Goal: Information Seeking & Learning: Learn about a topic

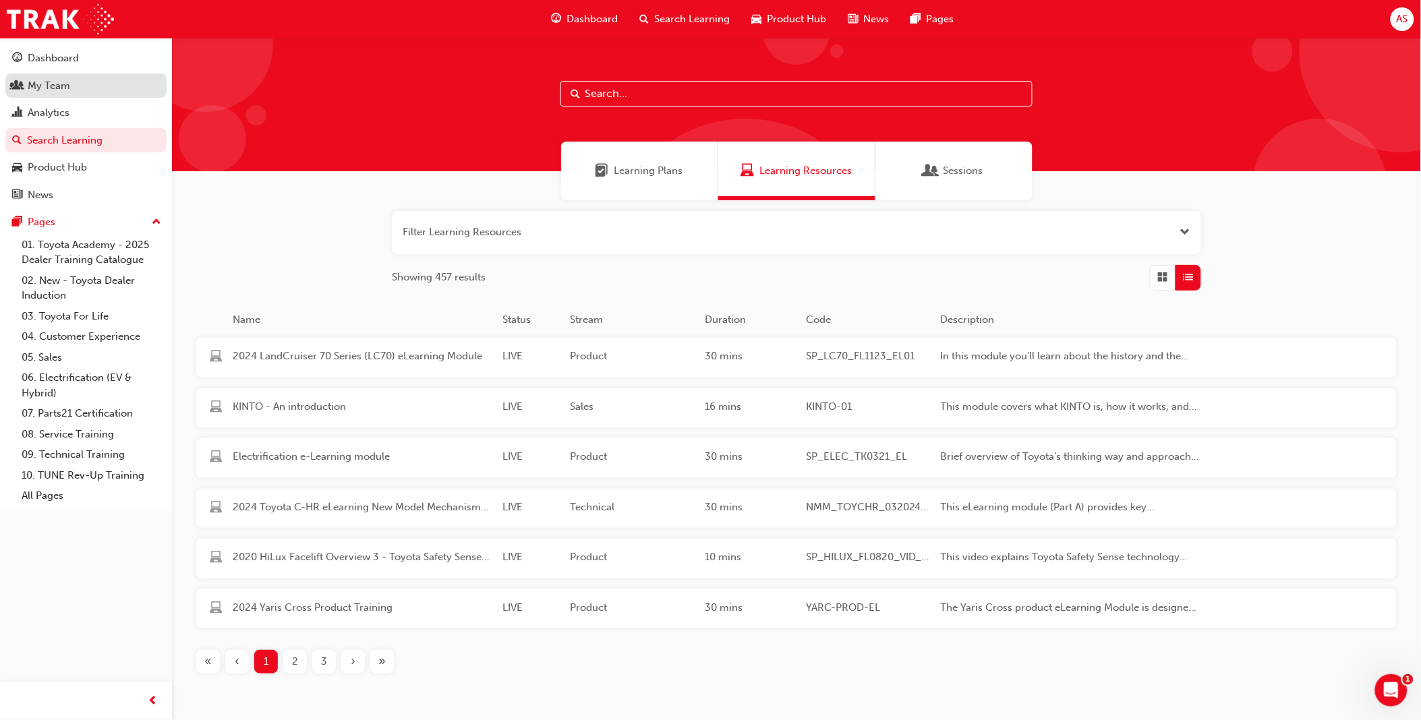
click at [72, 84] on div "My Team" at bounding box center [86, 86] width 148 height 17
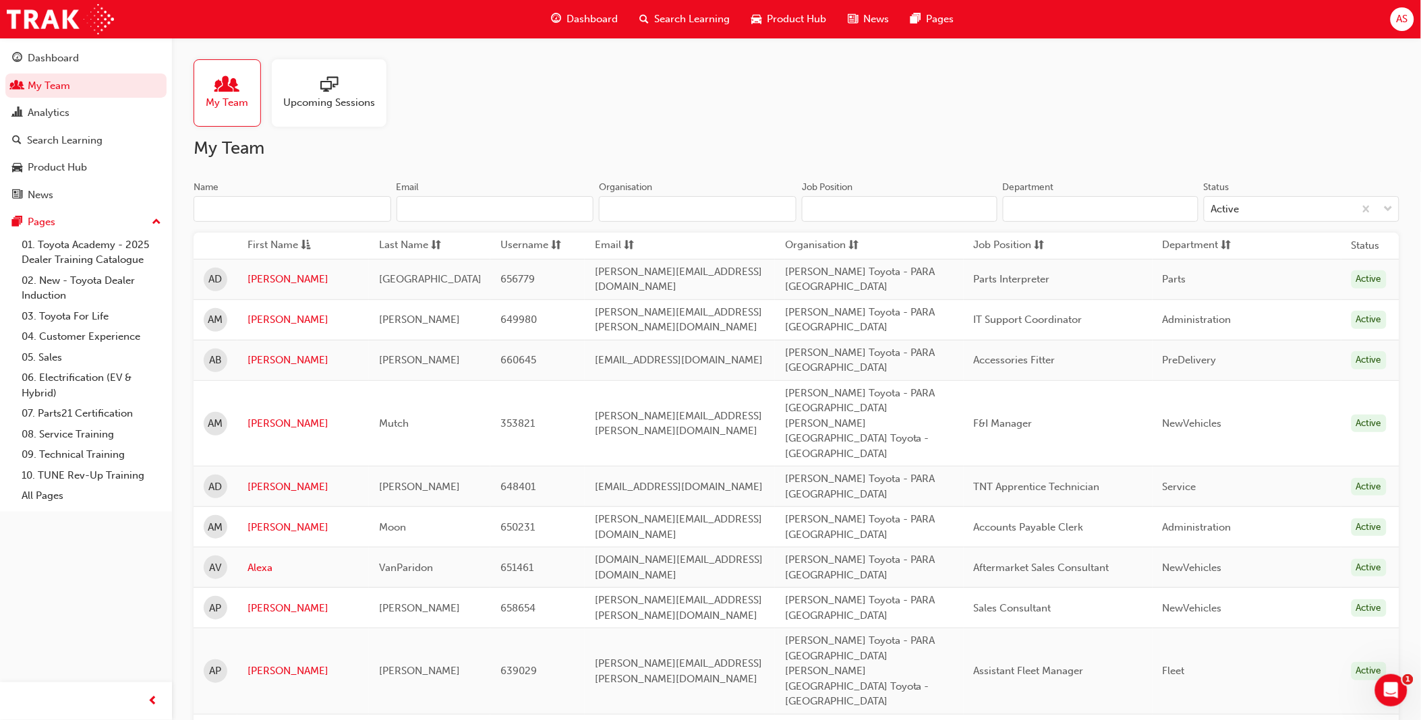
click at [279, 192] on div "Name" at bounding box center [293, 189] width 198 height 16
click at [279, 196] on input "Name" at bounding box center [293, 209] width 198 height 26
paste input "Christopher Juel"
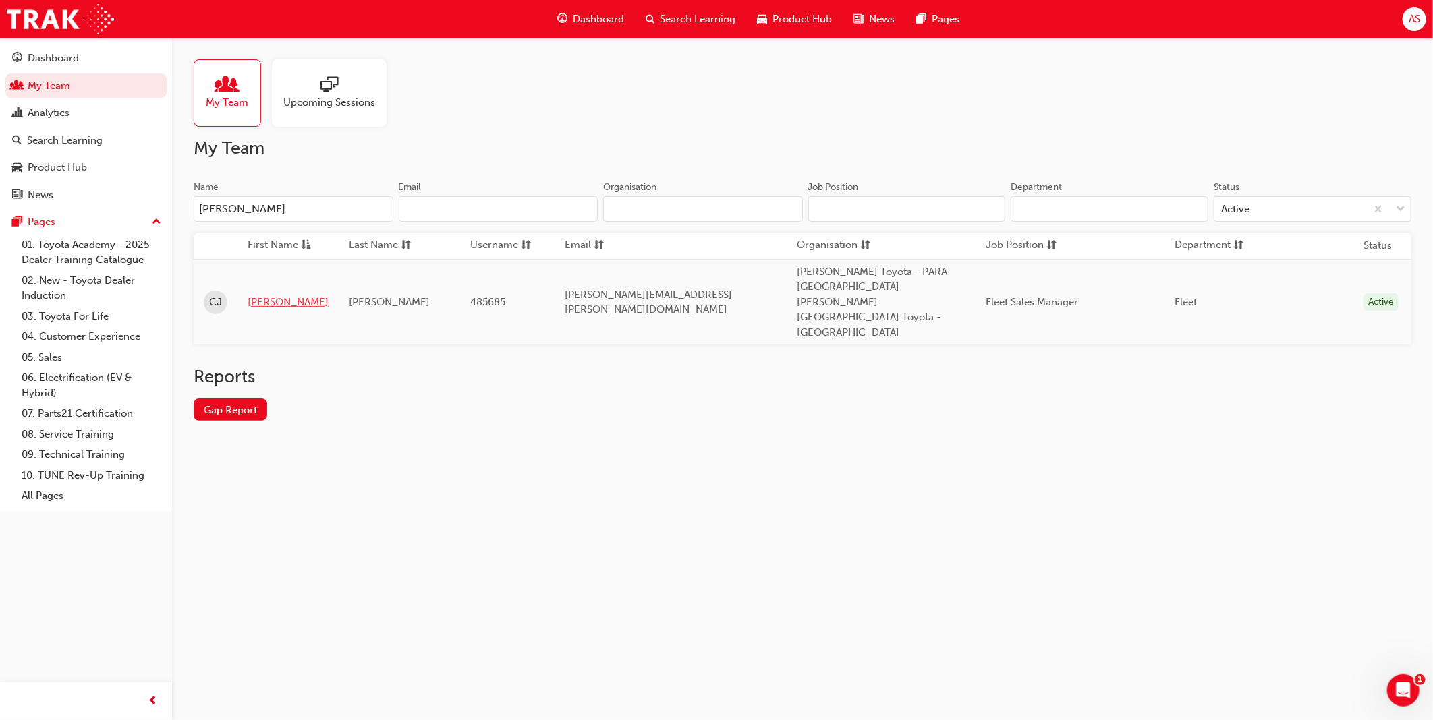
type input "Christopher Juel"
click at [299, 295] on link "Christopher" at bounding box center [288, 303] width 81 height 16
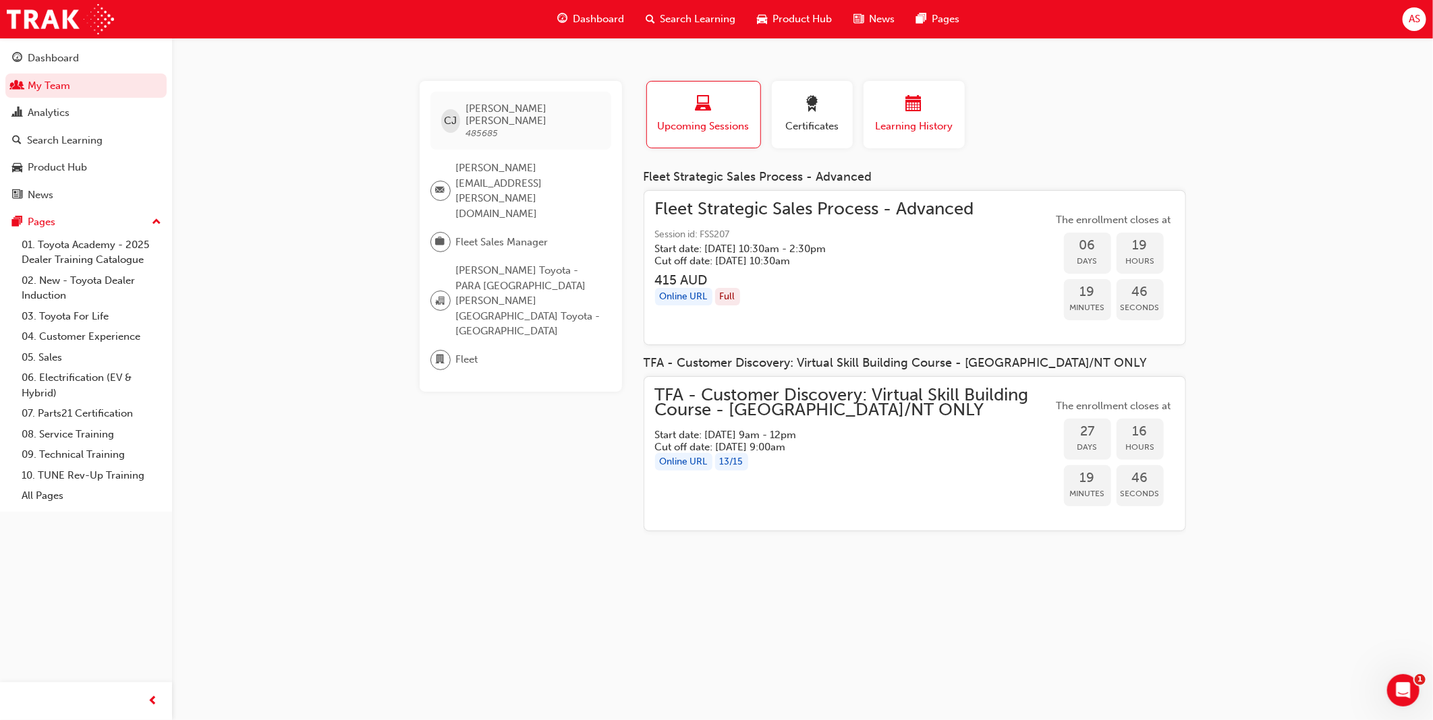
click at [920, 124] on span "Learning History" at bounding box center [914, 127] width 81 height 16
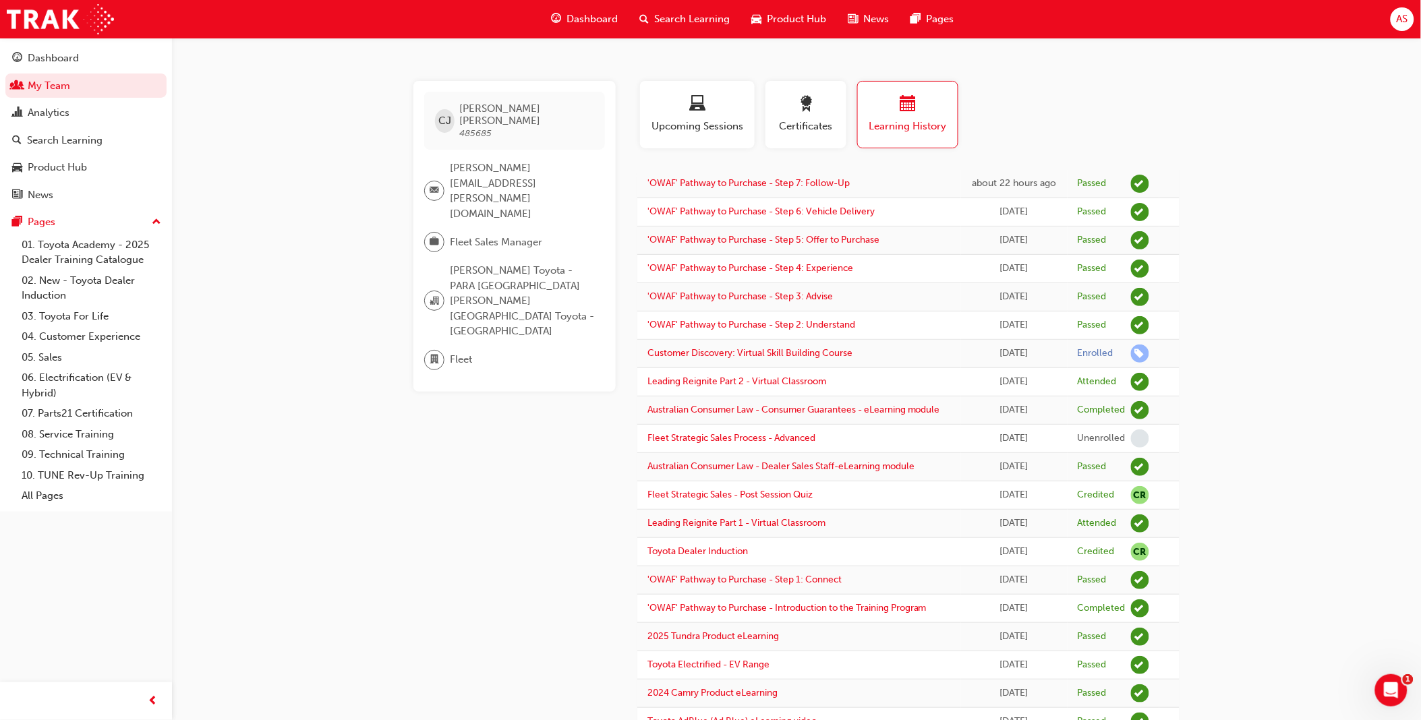
click at [663, 17] on span "Search Learning" at bounding box center [692, 19] width 76 height 16
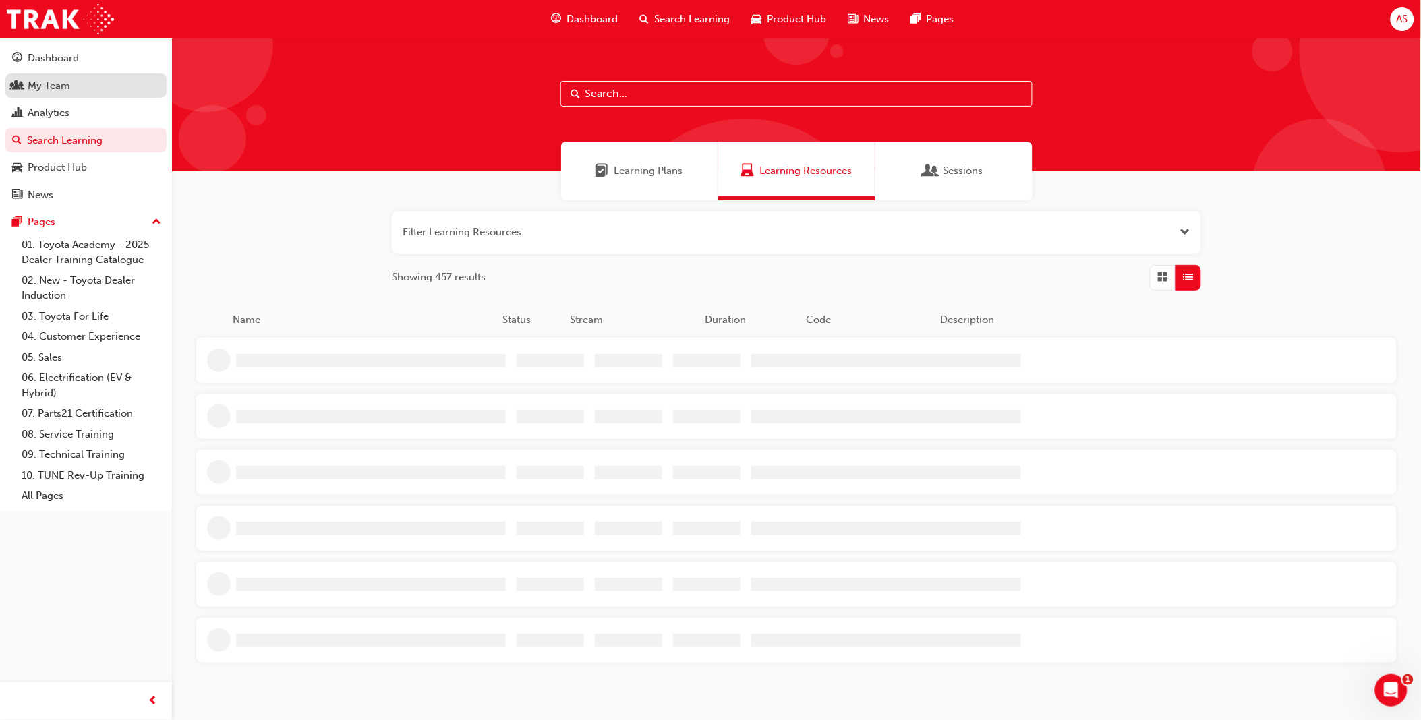
click at [51, 86] on div "My Team" at bounding box center [49, 86] width 42 height 16
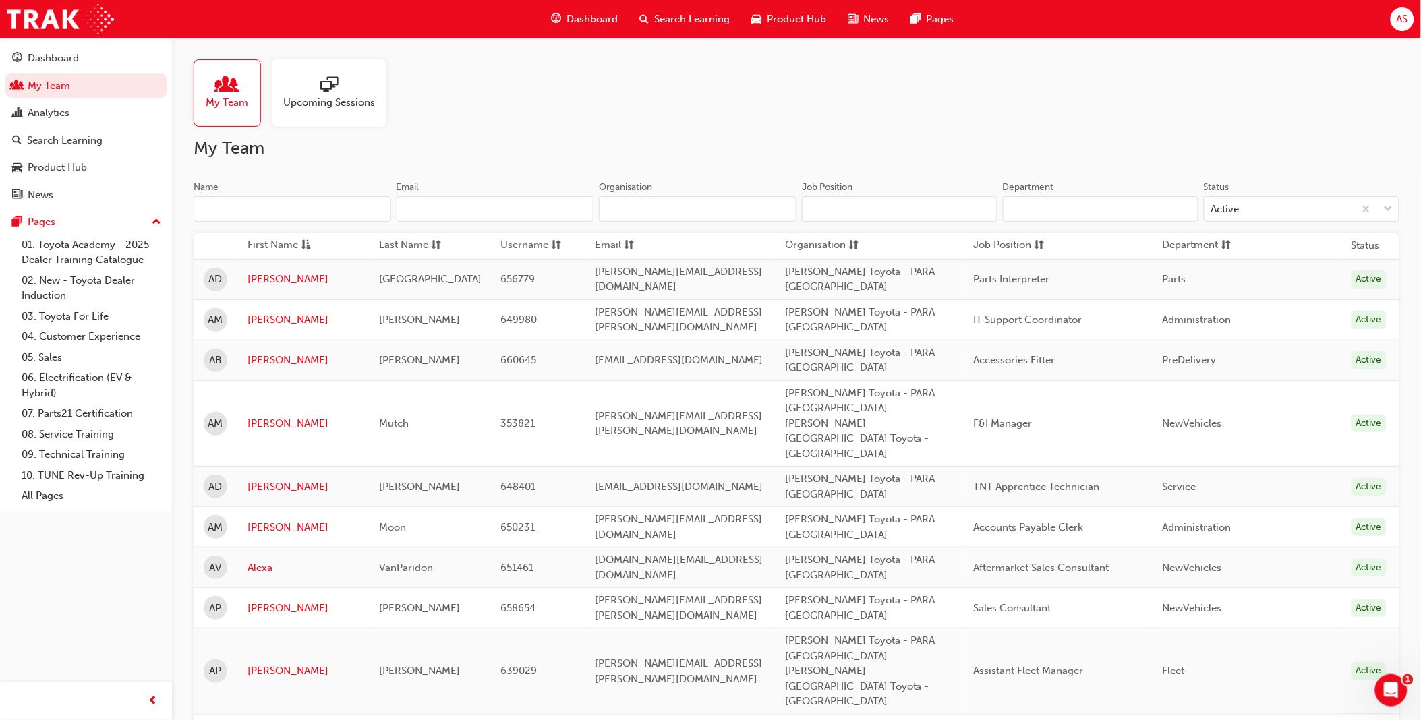
click at [258, 200] on input "Name" at bounding box center [293, 209] width 198 height 26
paste input "Carmine Russo"
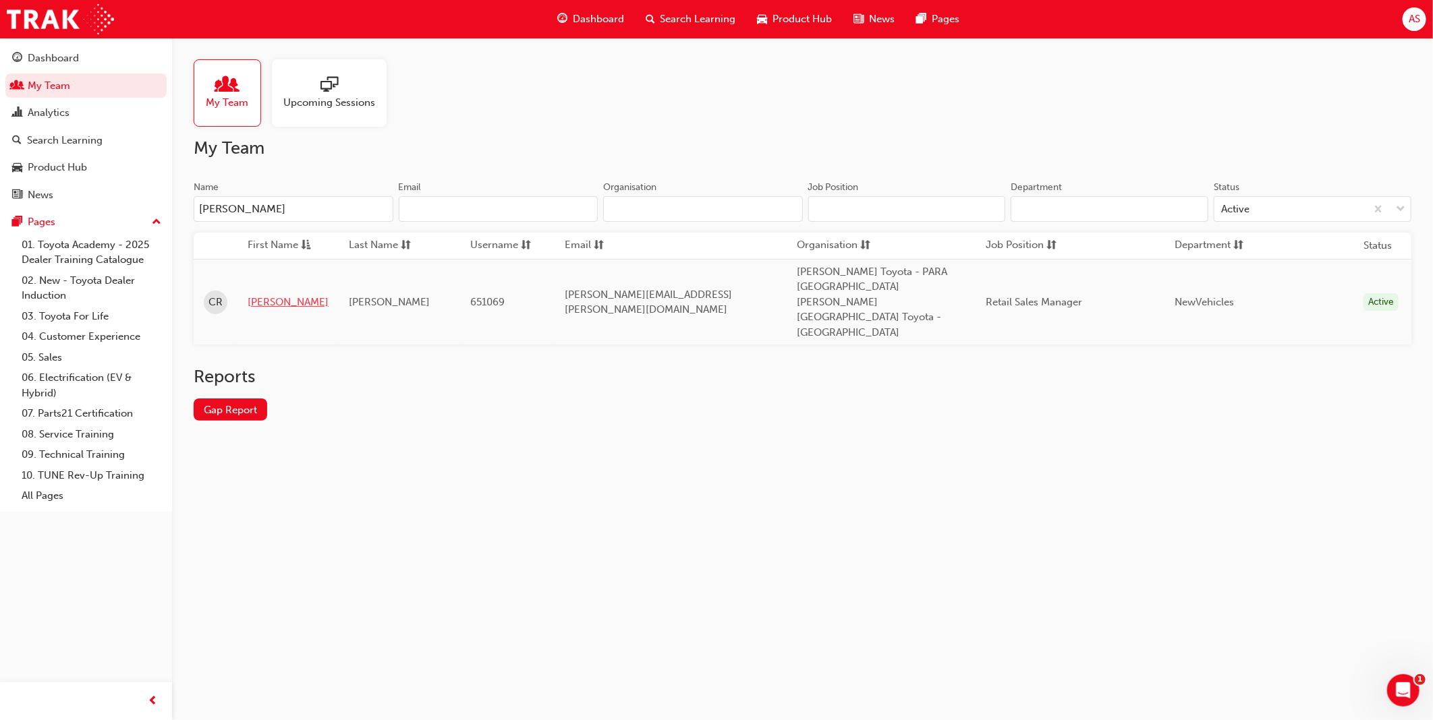
type input "Carmine Russo"
click at [284, 295] on link "Carmine" at bounding box center [288, 303] width 81 height 16
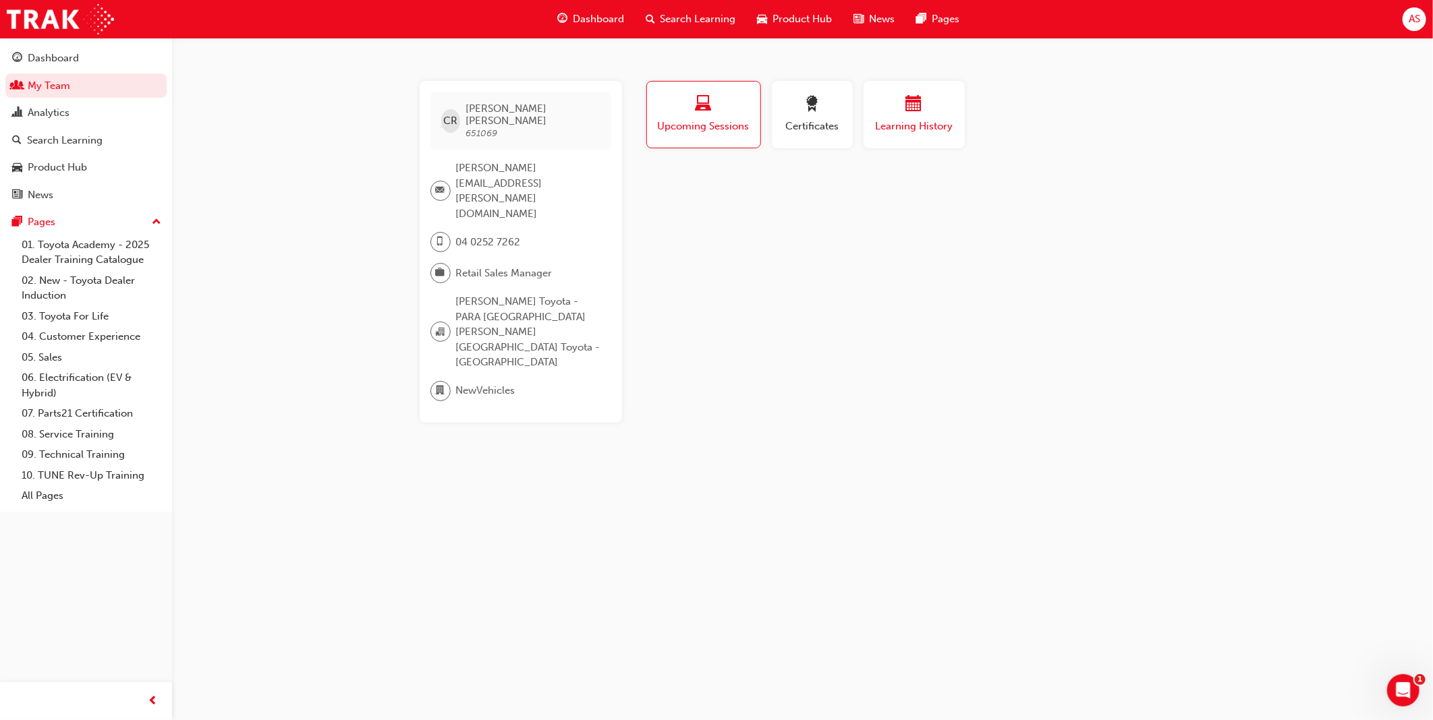
click at [940, 119] on span "Learning History" at bounding box center [914, 127] width 81 height 16
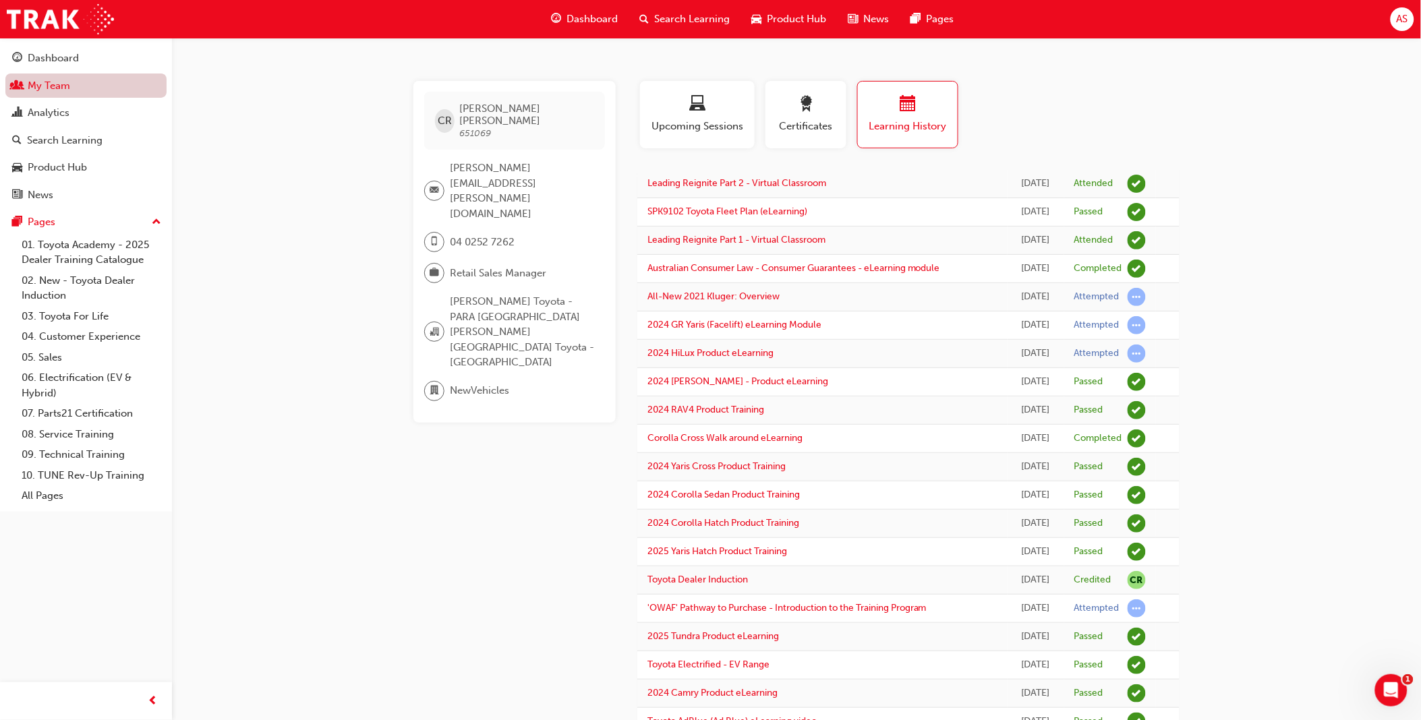
click at [76, 88] on link "My Team" at bounding box center [85, 86] width 161 height 25
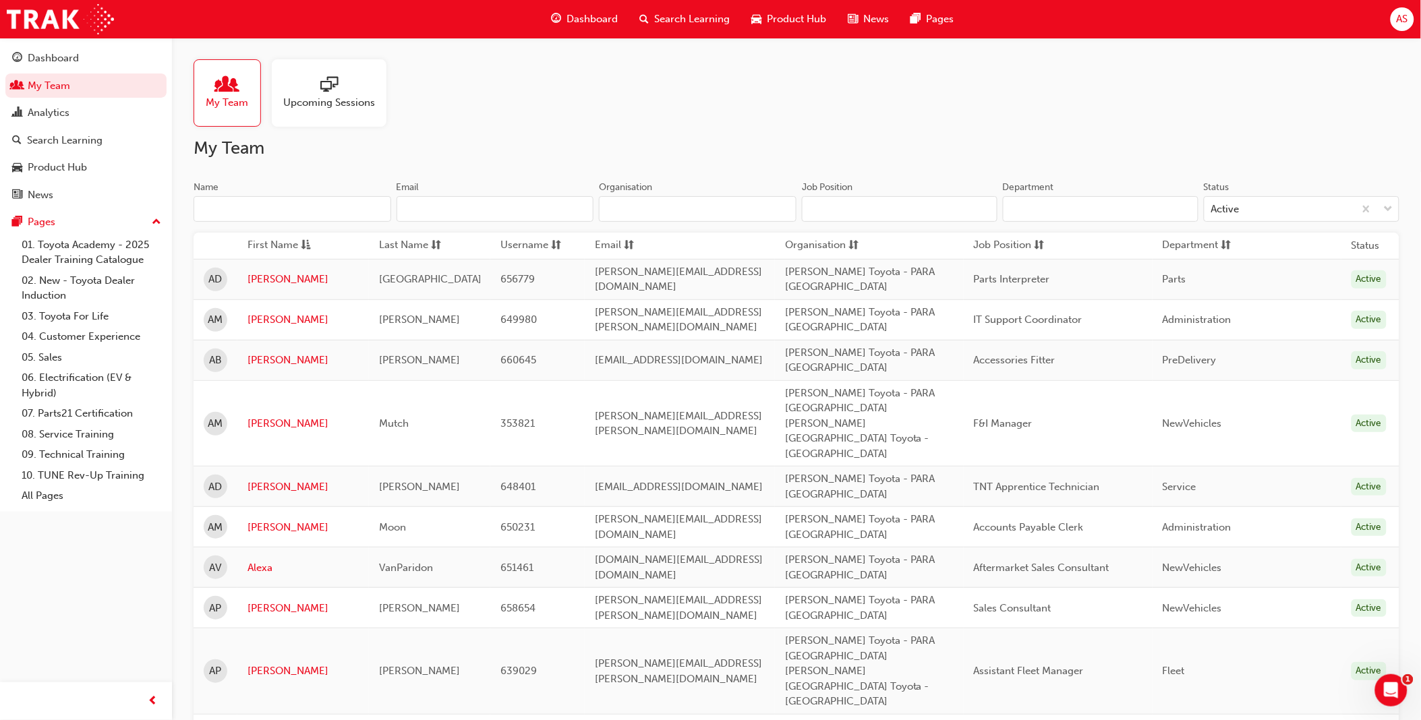
click at [312, 218] on input "Name" at bounding box center [293, 209] width 198 height 26
click at [308, 211] on input "Name" at bounding box center [293, 209] width 198 height 26
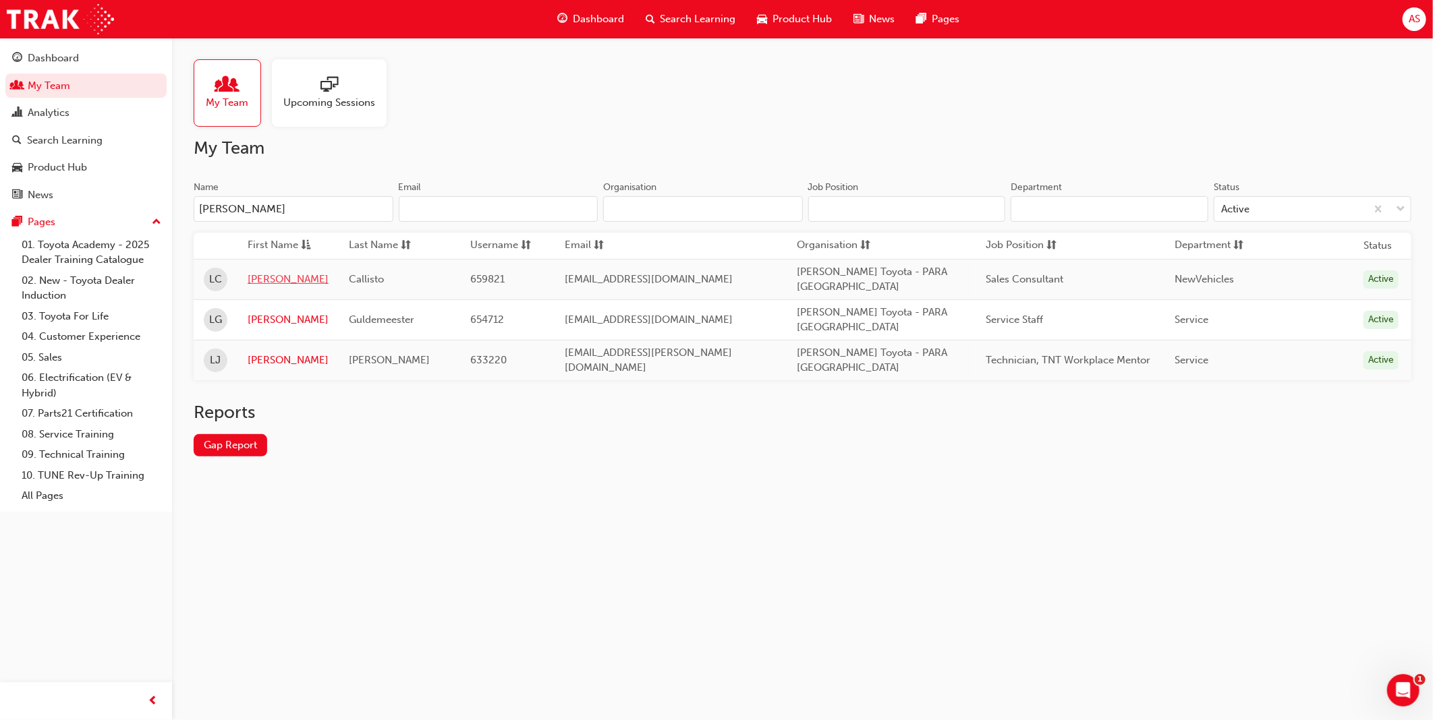
type input "Luke"
click at [268, 281] on link "Luke" at bounding box center [288, 280] width 81 height 16
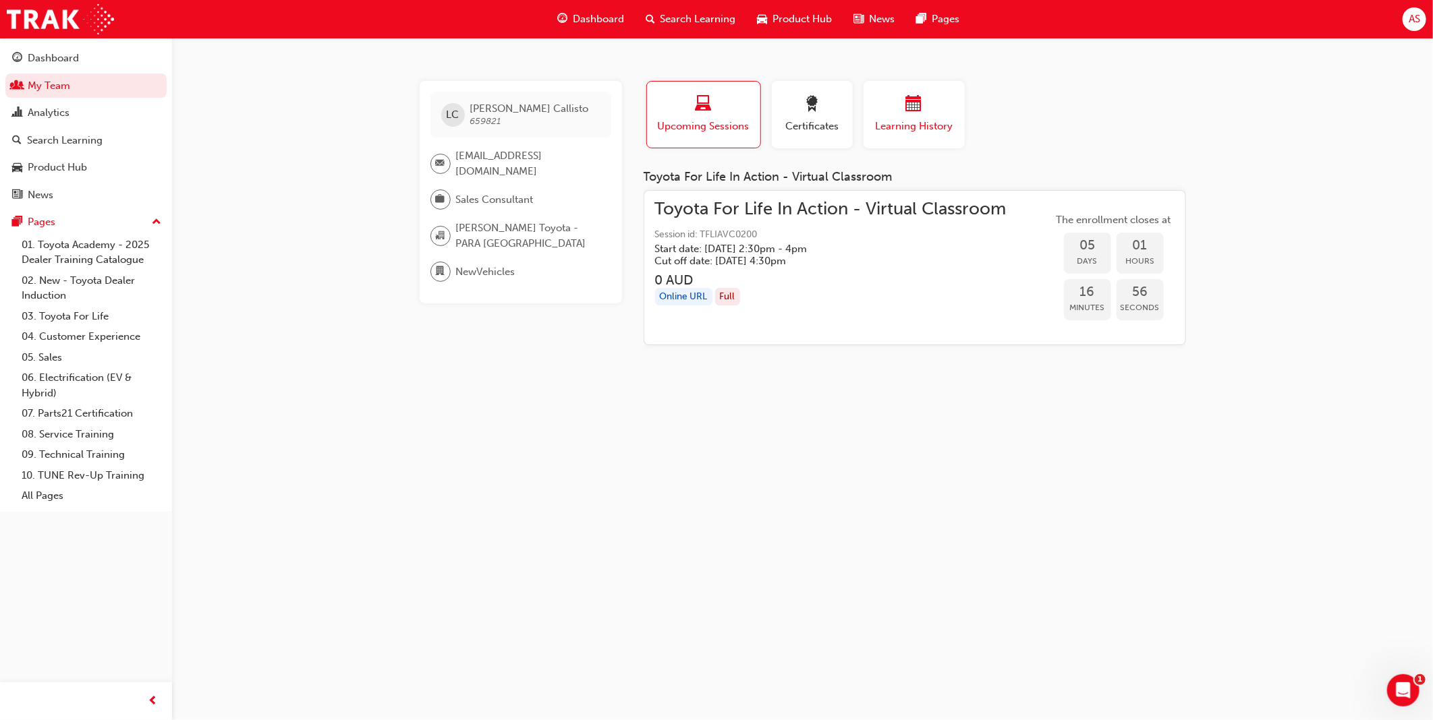
click at [941, 107] on div "button" at bounding box center [914, 106] width 81 height 21
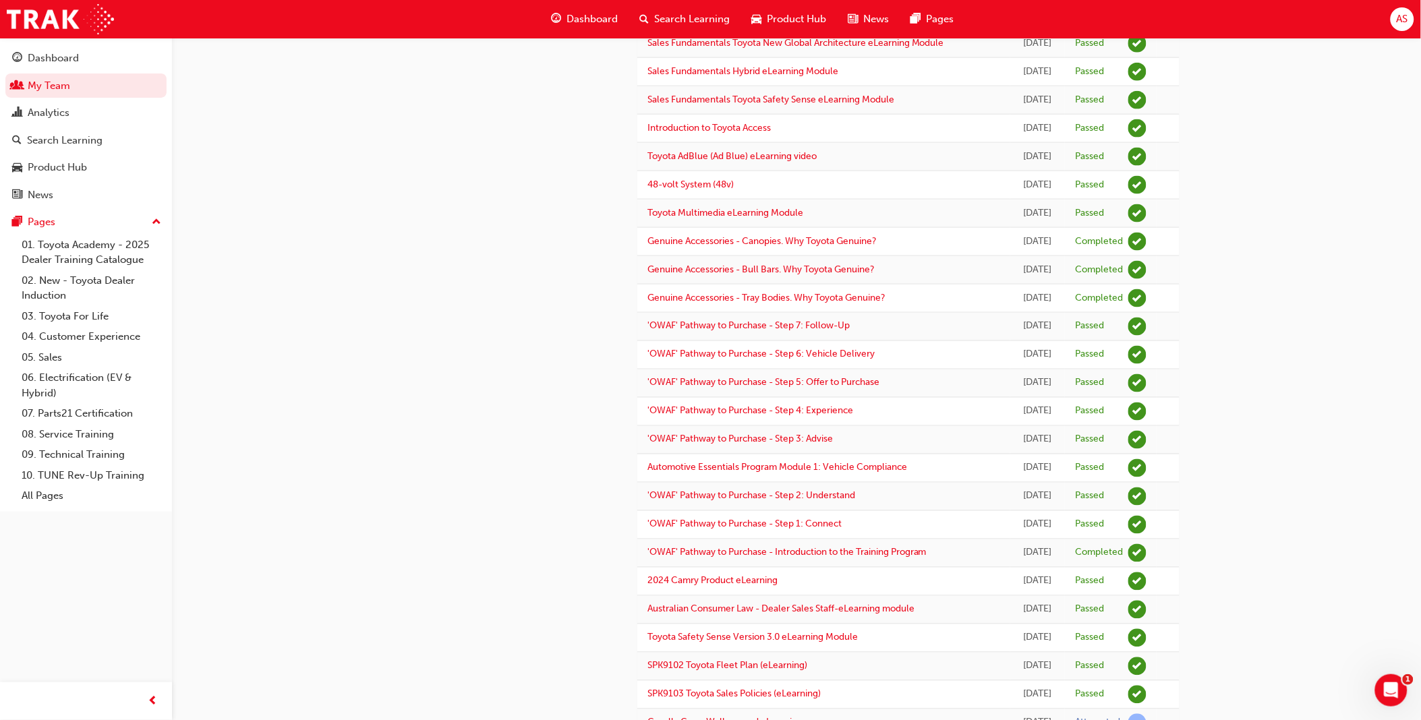
scroll to position [599, 0]
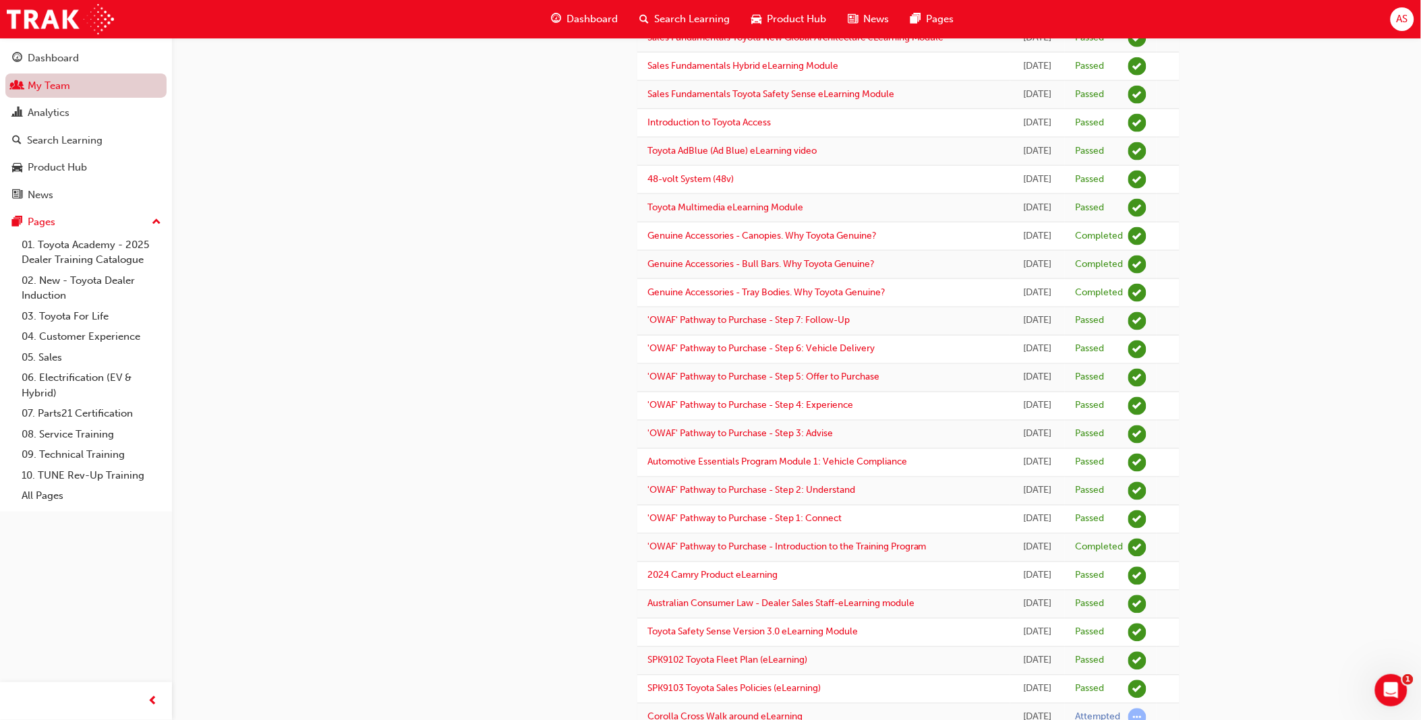
click at [61, 86] on link "My Team" at bounding box center [85, 86] width 161 height 25
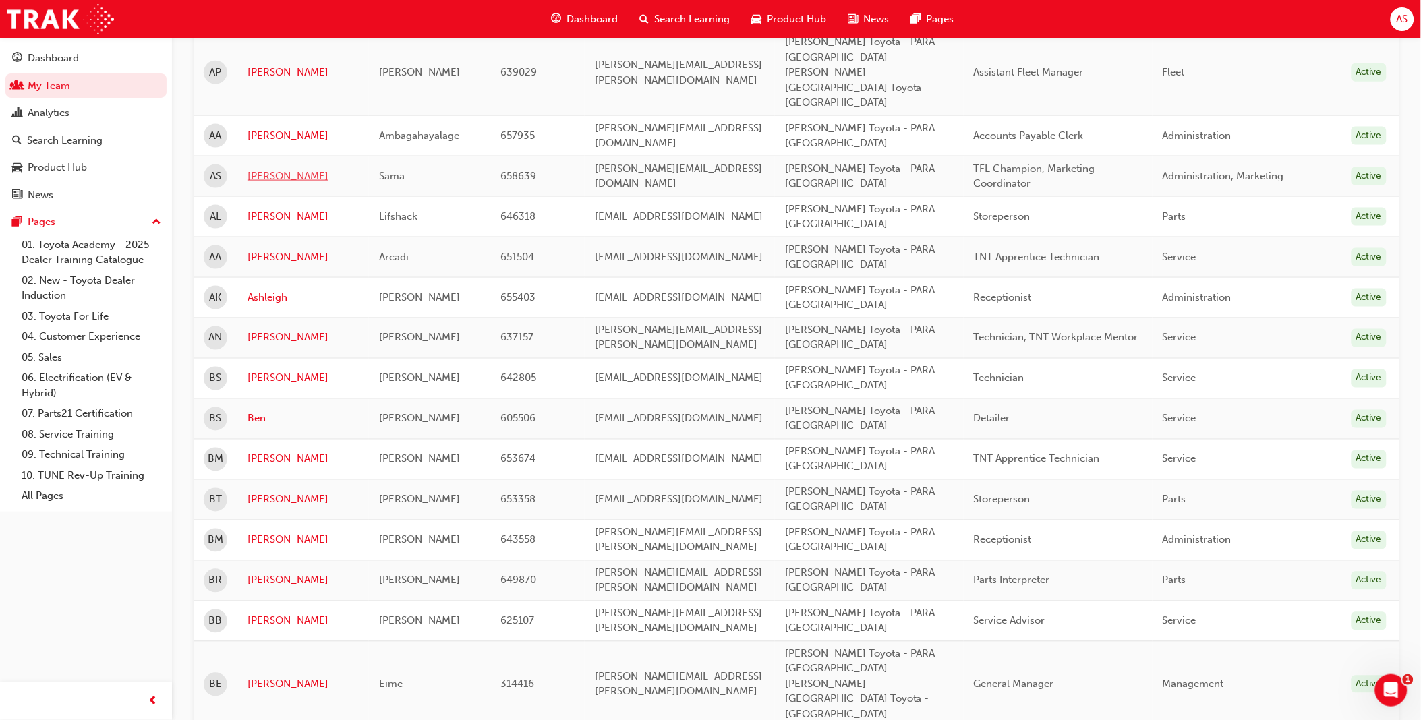
click at [254, 184] on link "Anisha" at bounding box center [303, 177] width 111 height 16
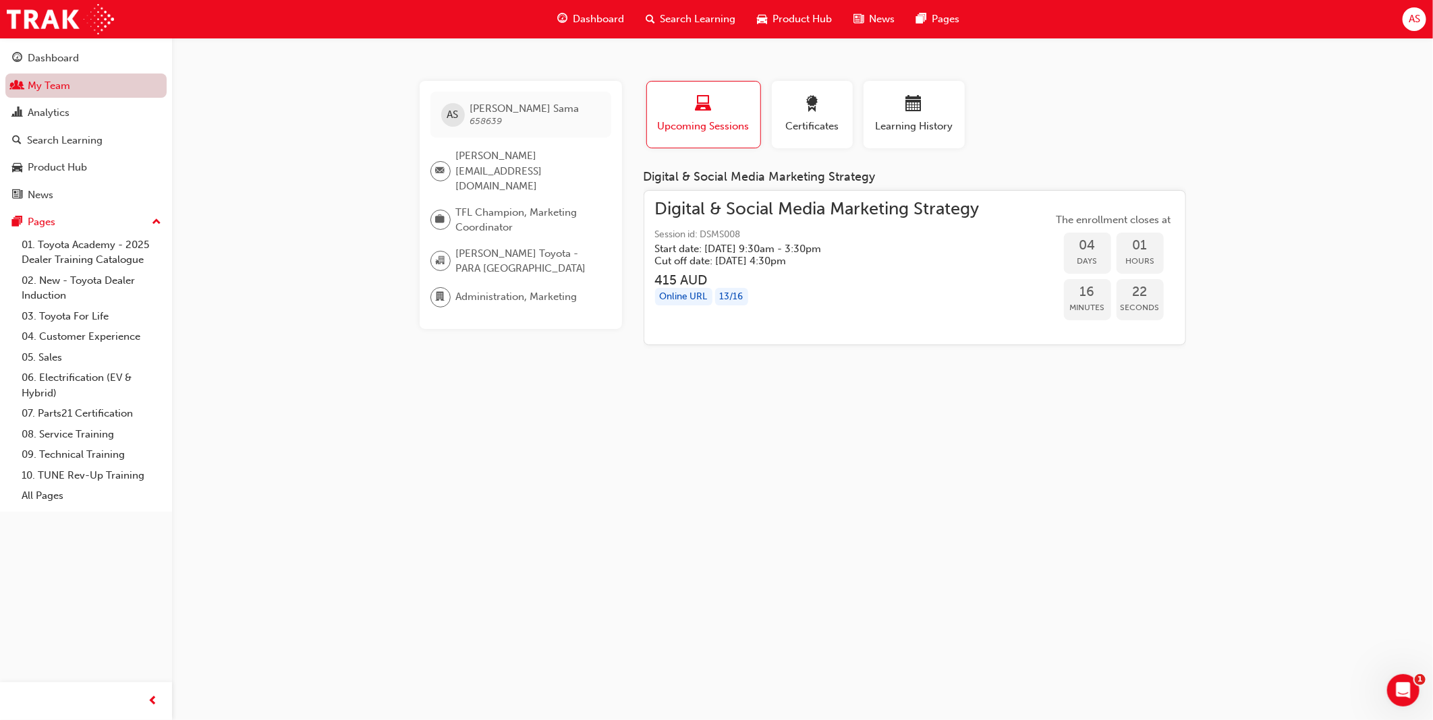
click at [48, 74] on link "My Team" at bounding box center [85, 86] width 161 height 25
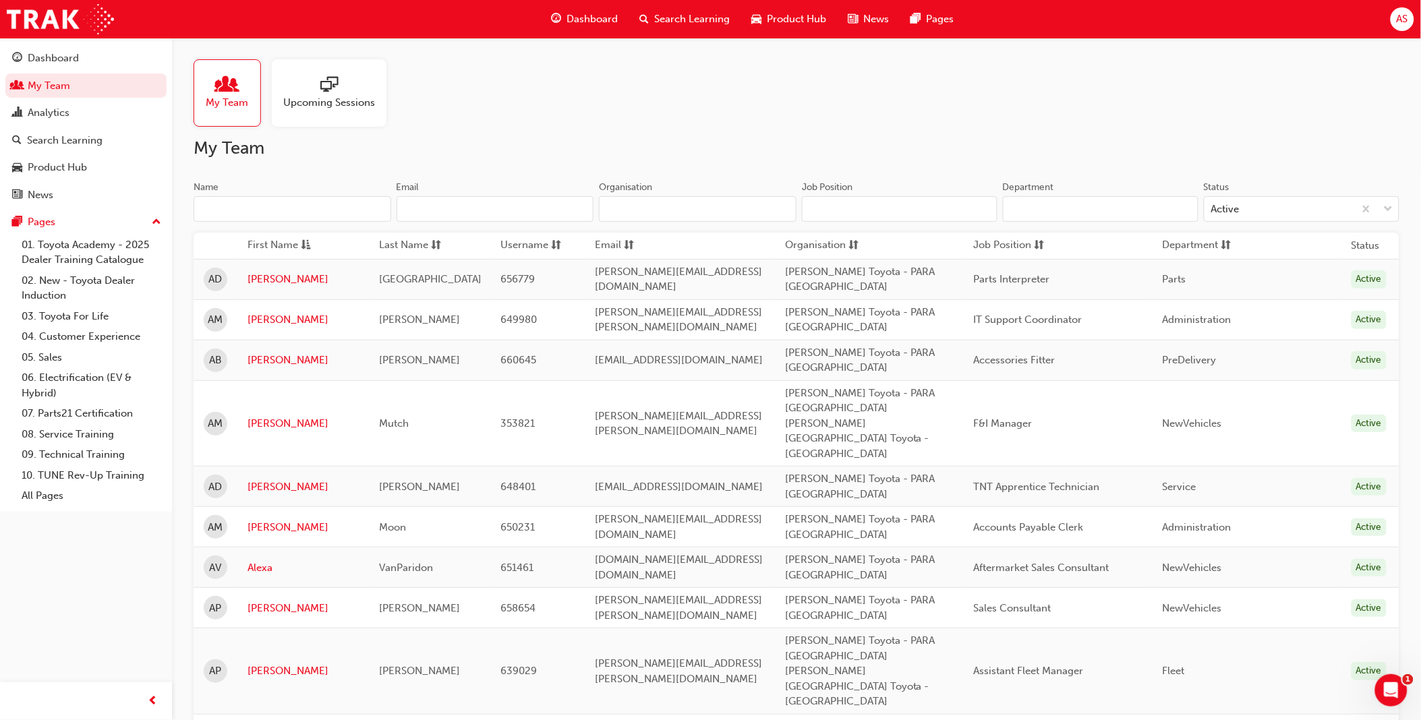
click at [240, 206] on input "Name" at bounding box center [293, 209] width 198 height 26
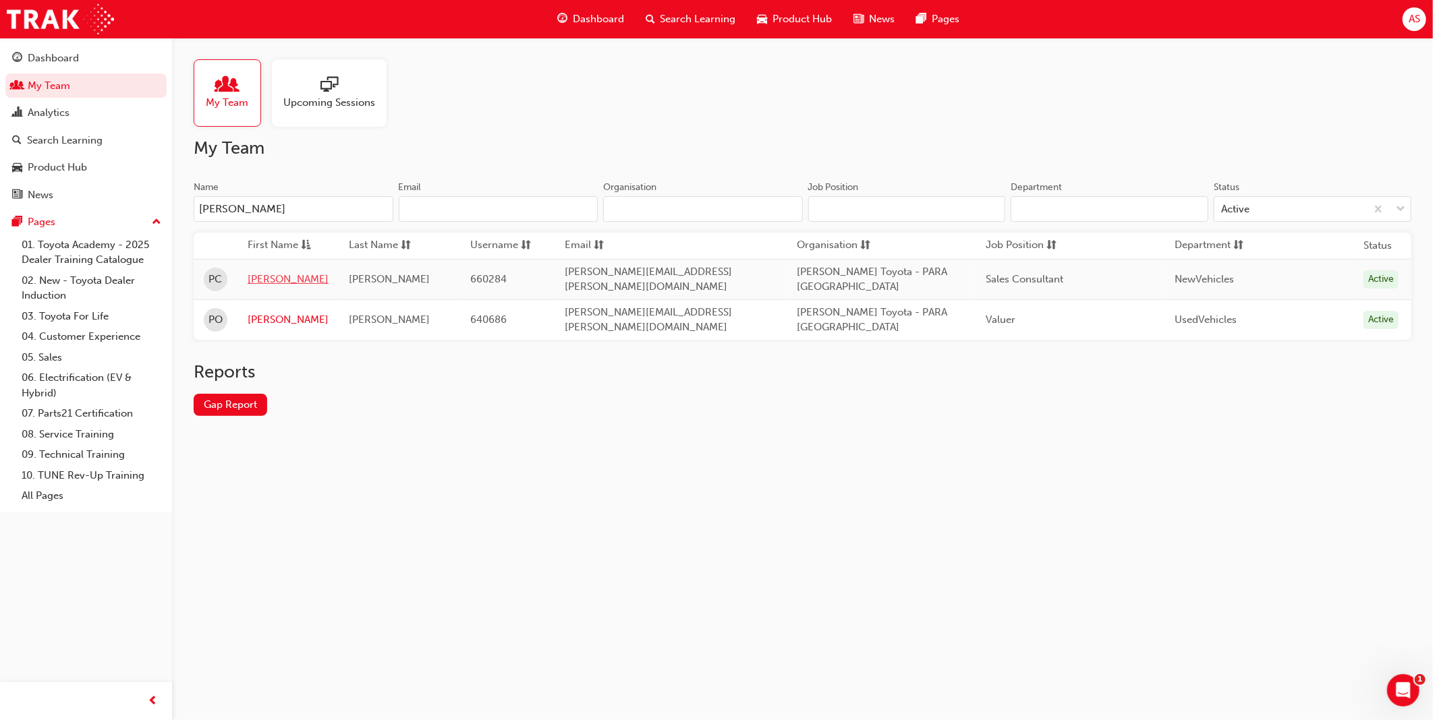
type input "paul"
click at [262, 278] on link "Paul" at bounding box center [288, 280] width 81 height 16
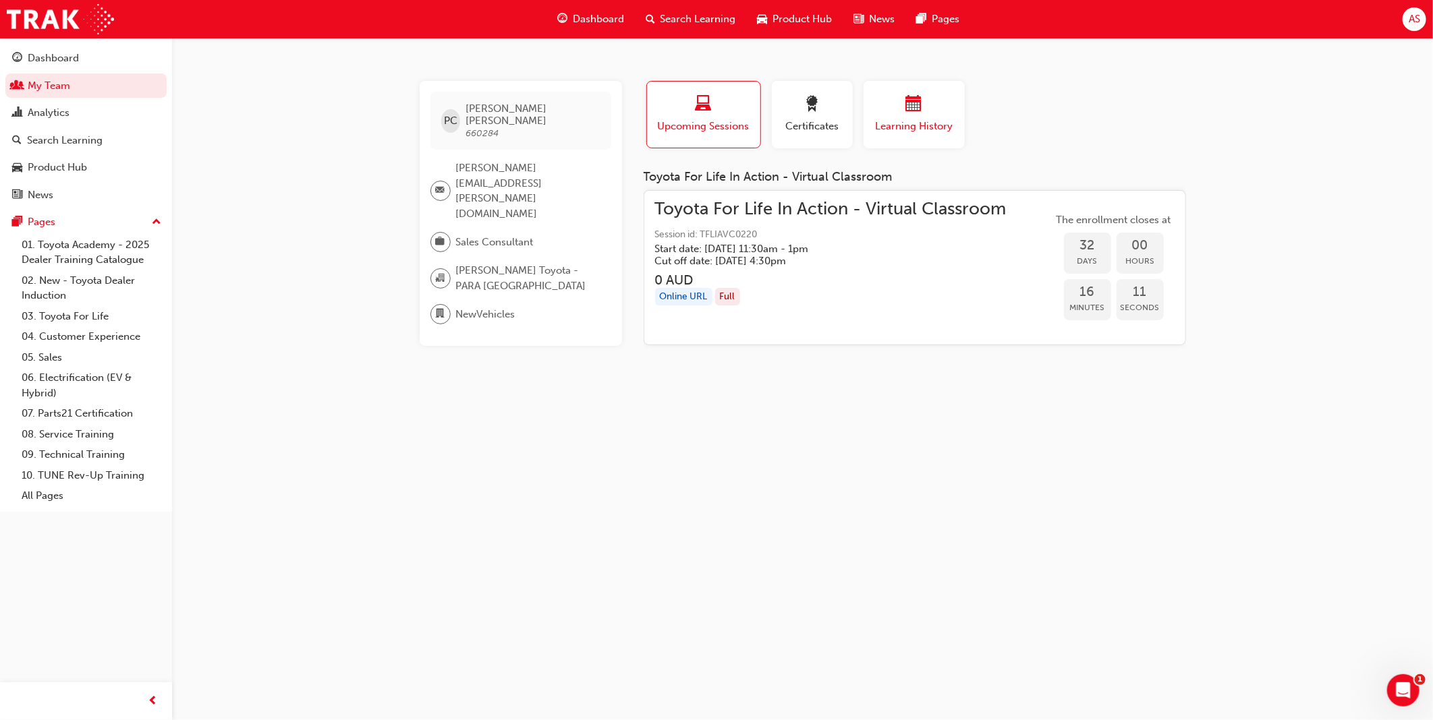
click at [894, 117] on div "Learning History" at bounding box center [914, 115] width 81 height 38
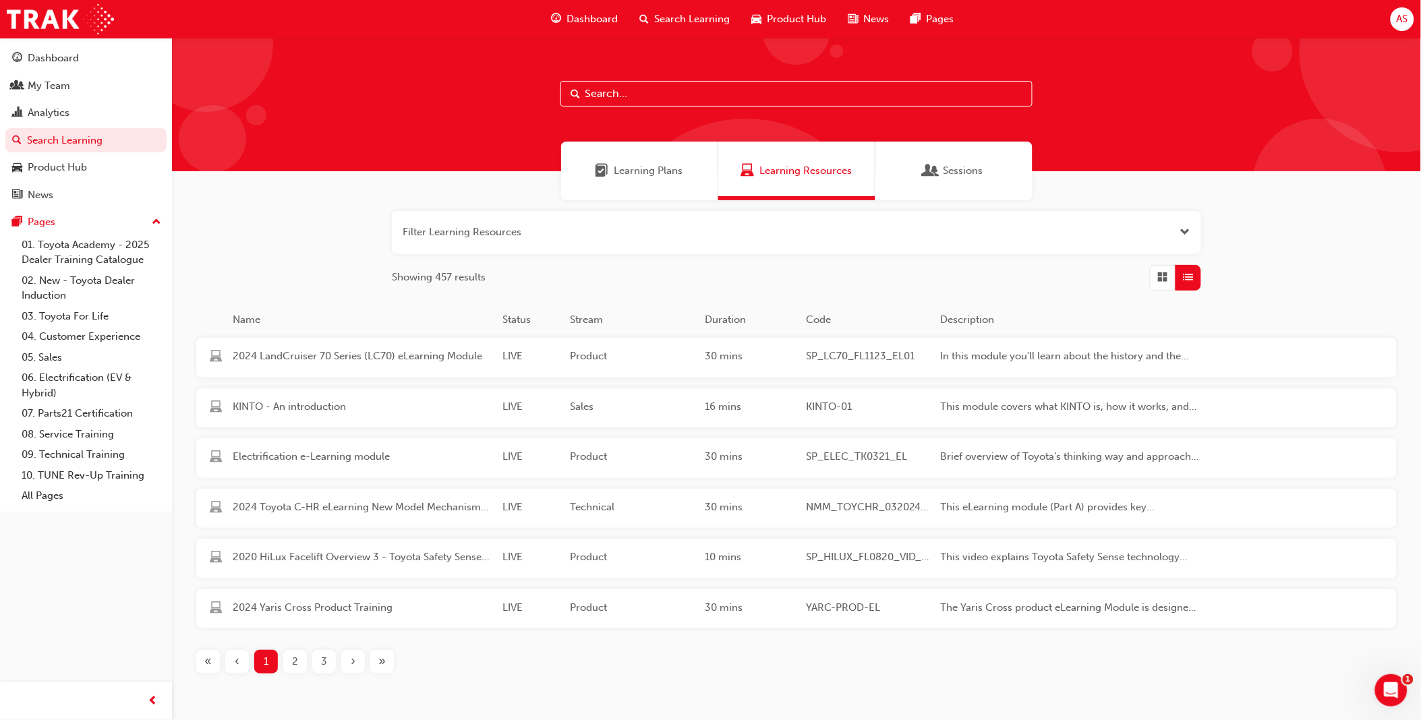
click at [683, 93] on input "text" at bounding box center [797, 94] width 472 height 26
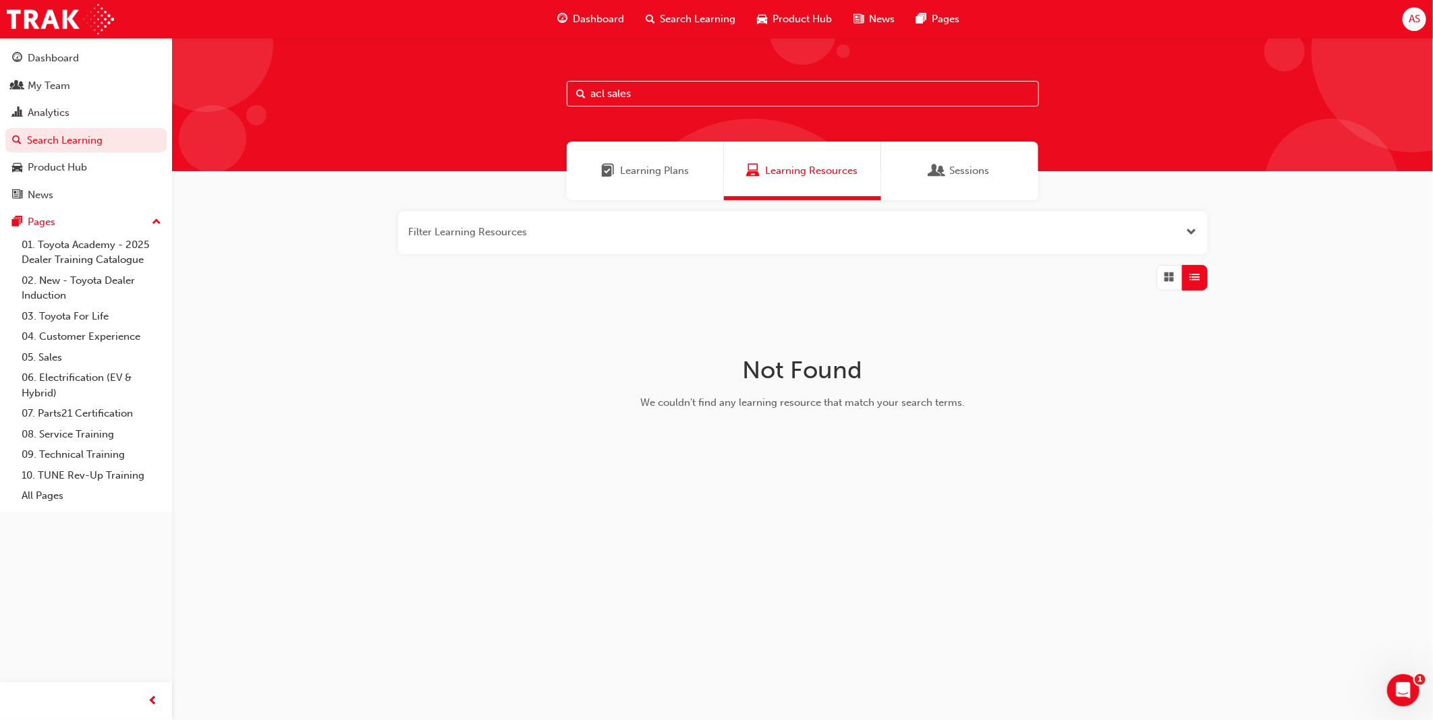
drag, startPoint x: 671, startPoint y: 99, endPoint x: 571, endPoint y: 104, distance: 99.3
click at [567, 98] on input "acl sales" at bounding box center [803, 94] width 472 height 26
type input "consumer law"
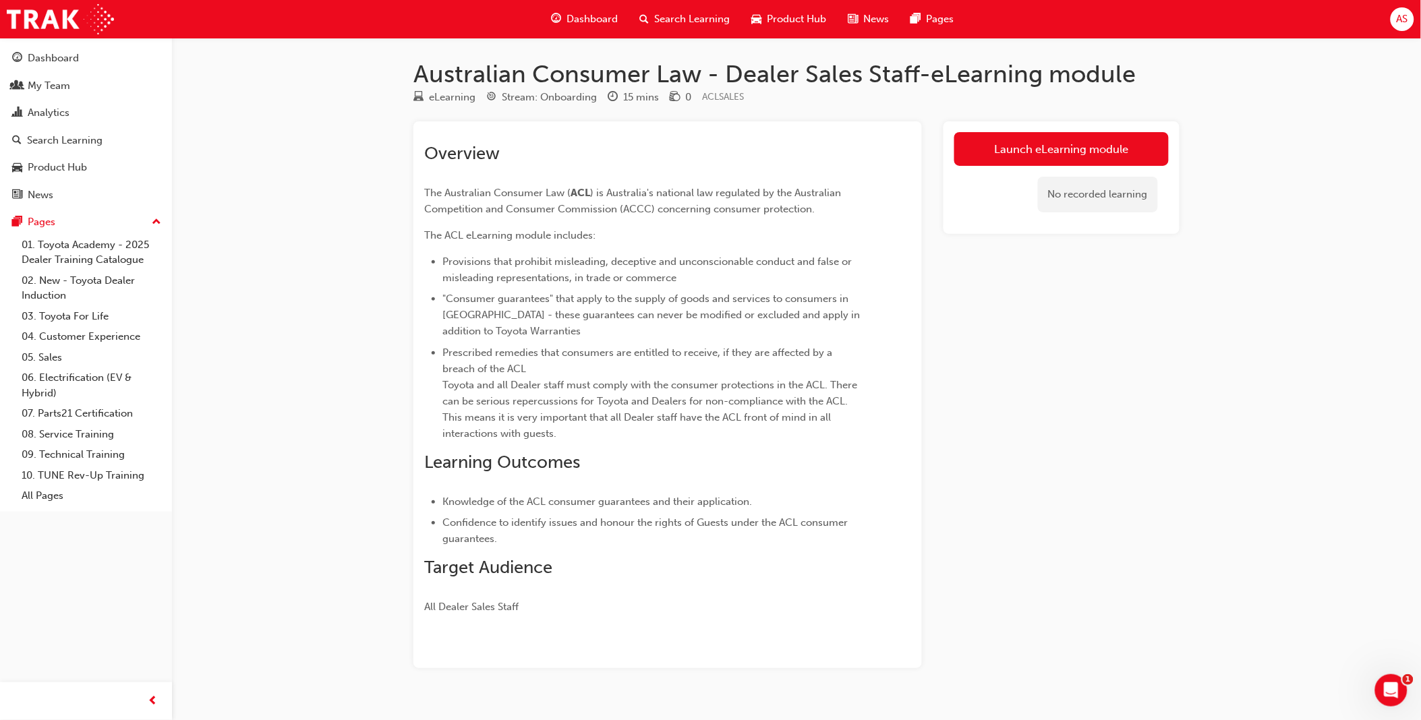
click at [363, 486] on div "Australian Consumer Law - Dealer Sales Staff-eLearning module eLearning Stream:…" at bounding box center [710, 372] width 1421 height 745
click at [343, 498] on div "Australian Consumer Law - Dealer Sales Staff-eLearning module eLearning Stream:…" at bounding box center [710, 372] width 1421 height 745
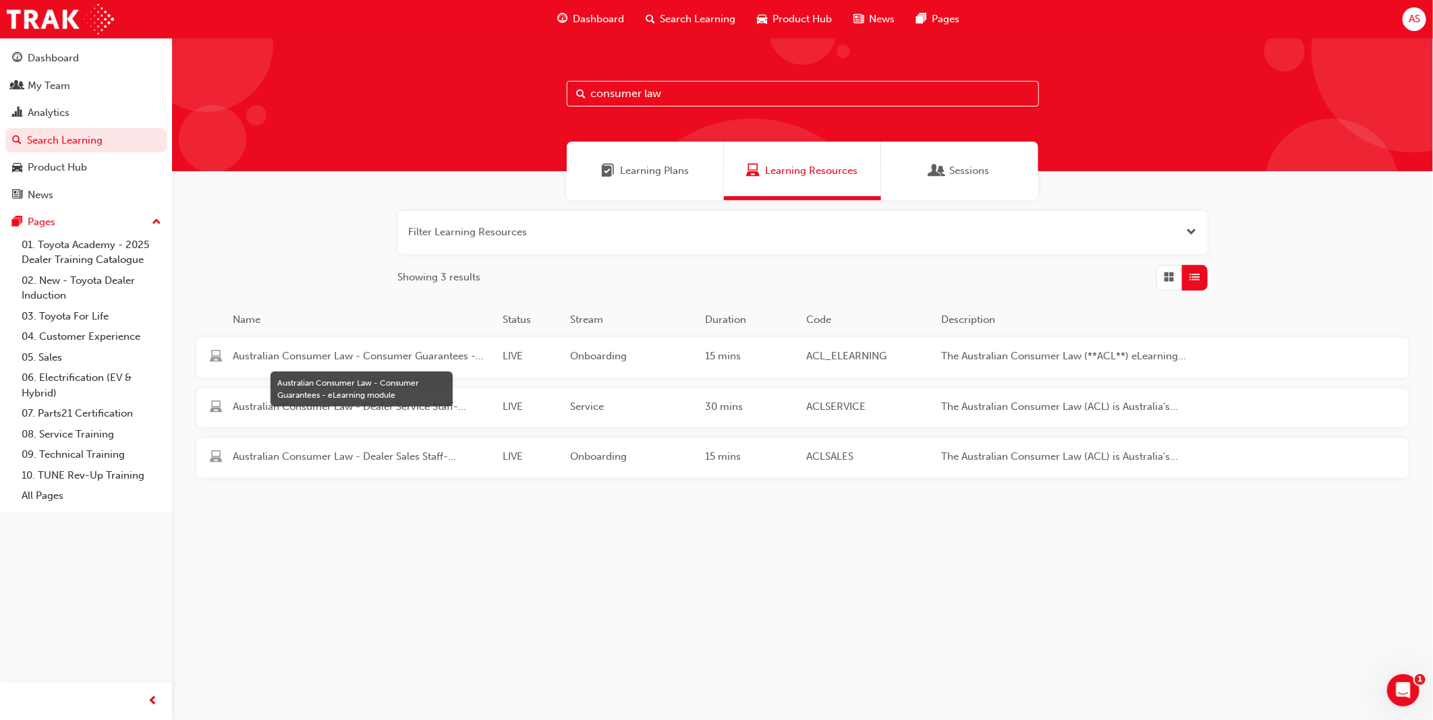
click at [380, 353] on span "Australian Consumer Law - Consumer Guarantees - eLearning module" at bounding box center [362, 357] width 259 height 16
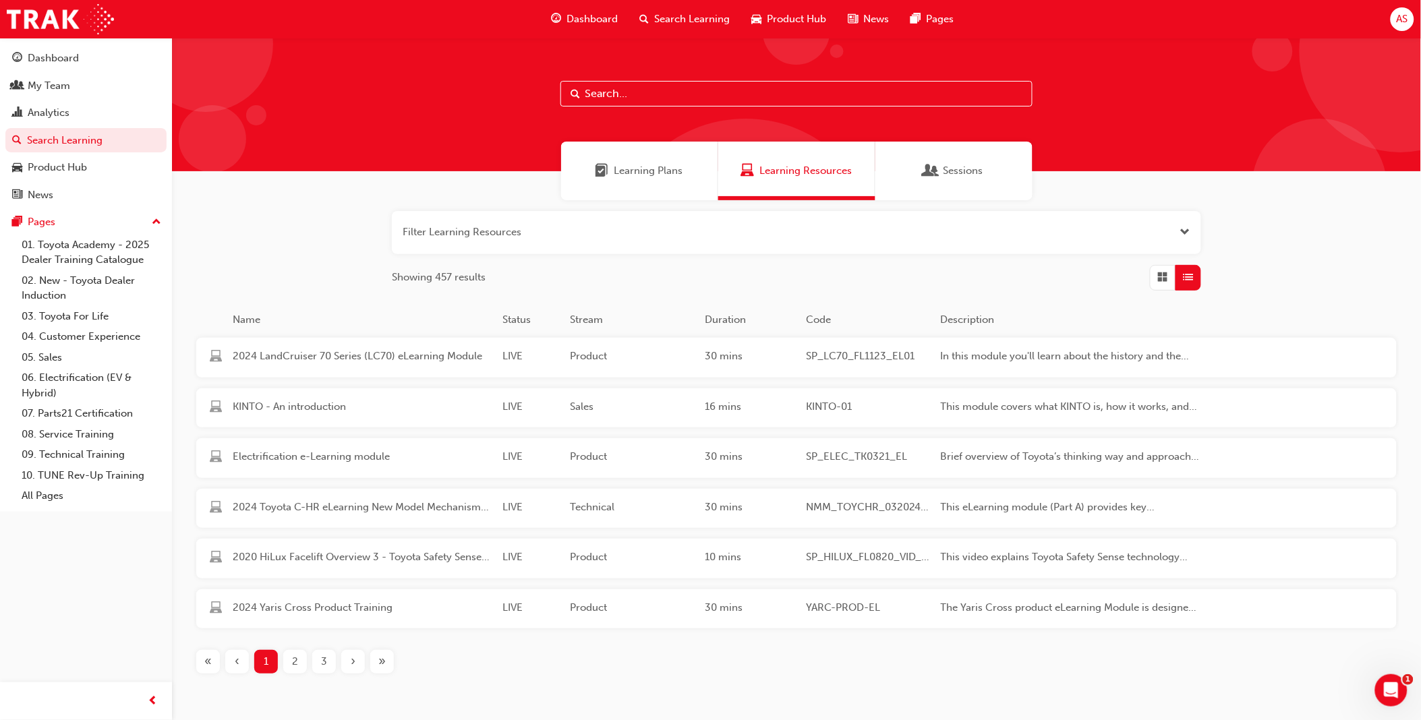
click at [685, 98] on input "text" at bounding box center [797, 94] width 472 height 26
paste input "Australian Consumer Law - Dealer Service Staff- eLearning Module"
type input "Australian Consumer Law - Dealer Service Staff- eLearning Module"
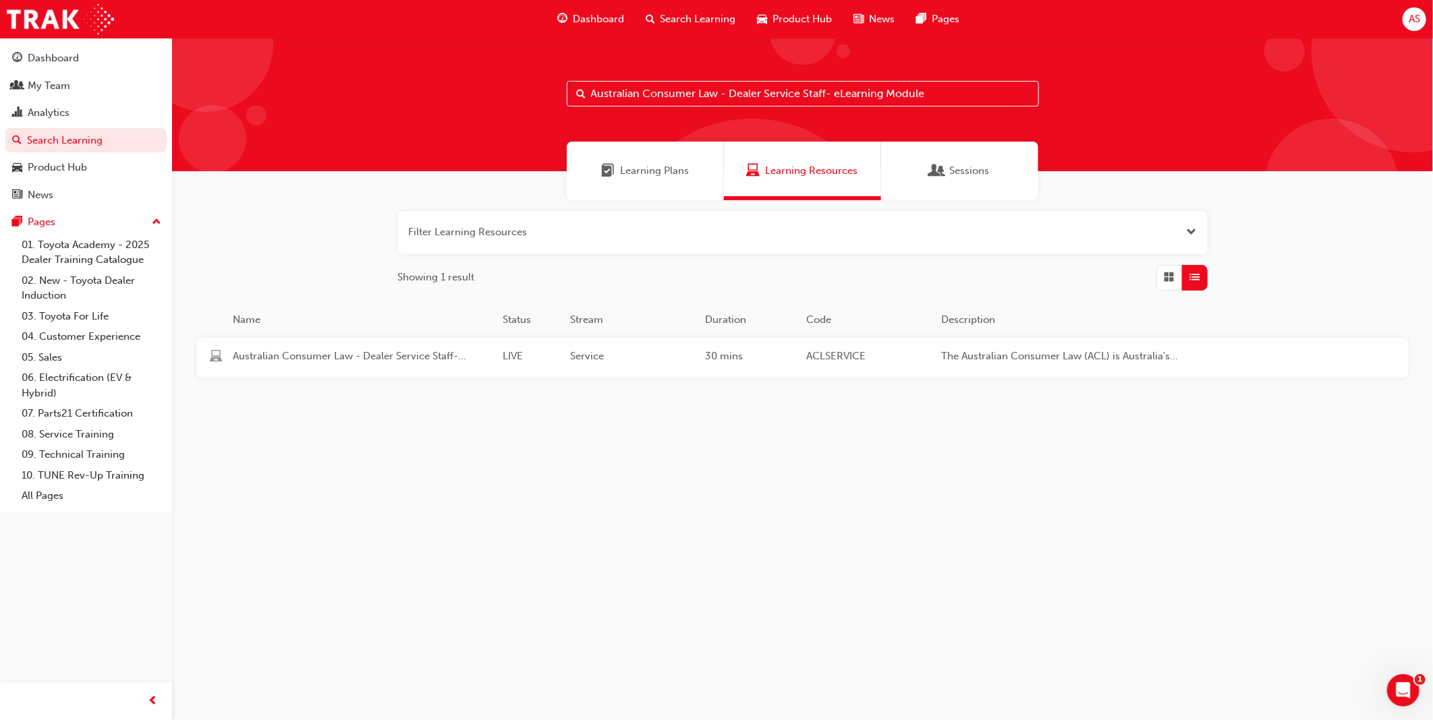
click at [407, 356] on span "Australian Consumer Law - Dealer Service Staff- eLearning Module" at bounding box center [362, 357] width 259 height 16
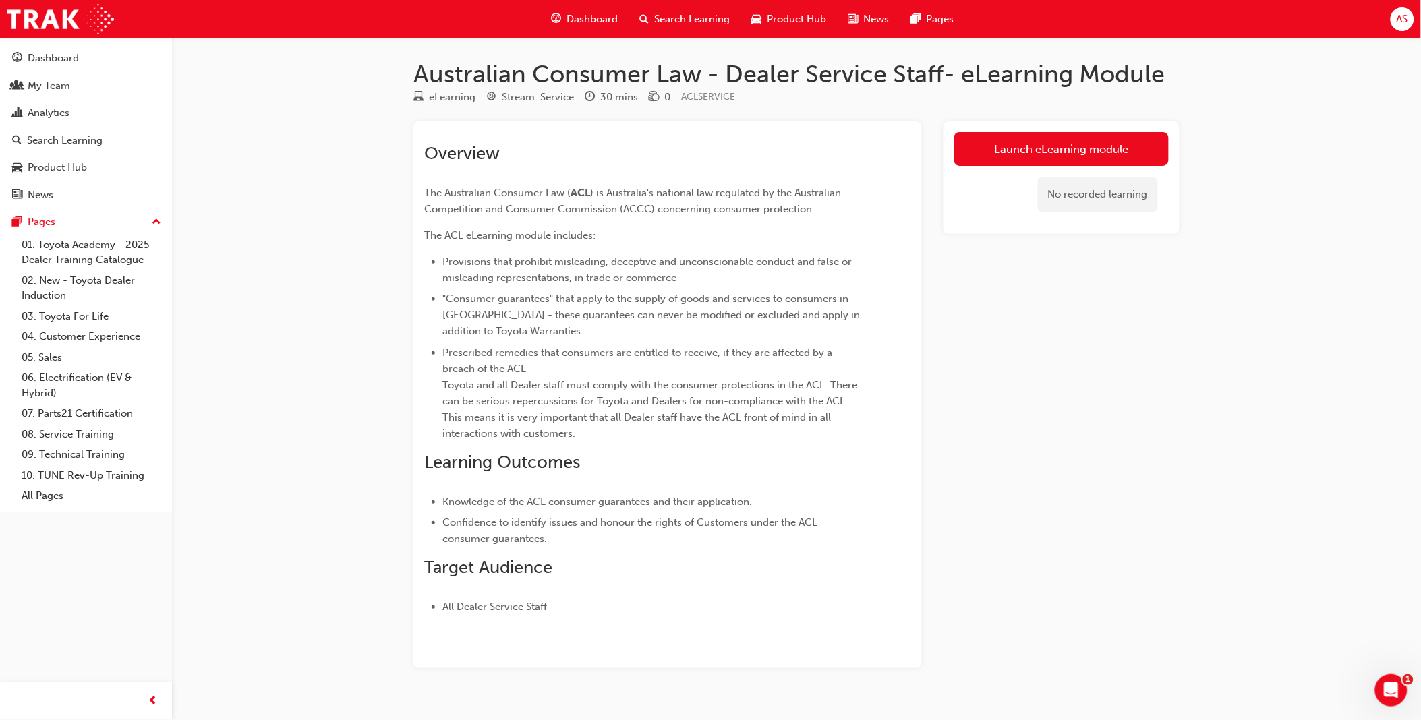
click at [706, 9] on div "Search Learning" at bounding box center [685, 19] width 112 height 28
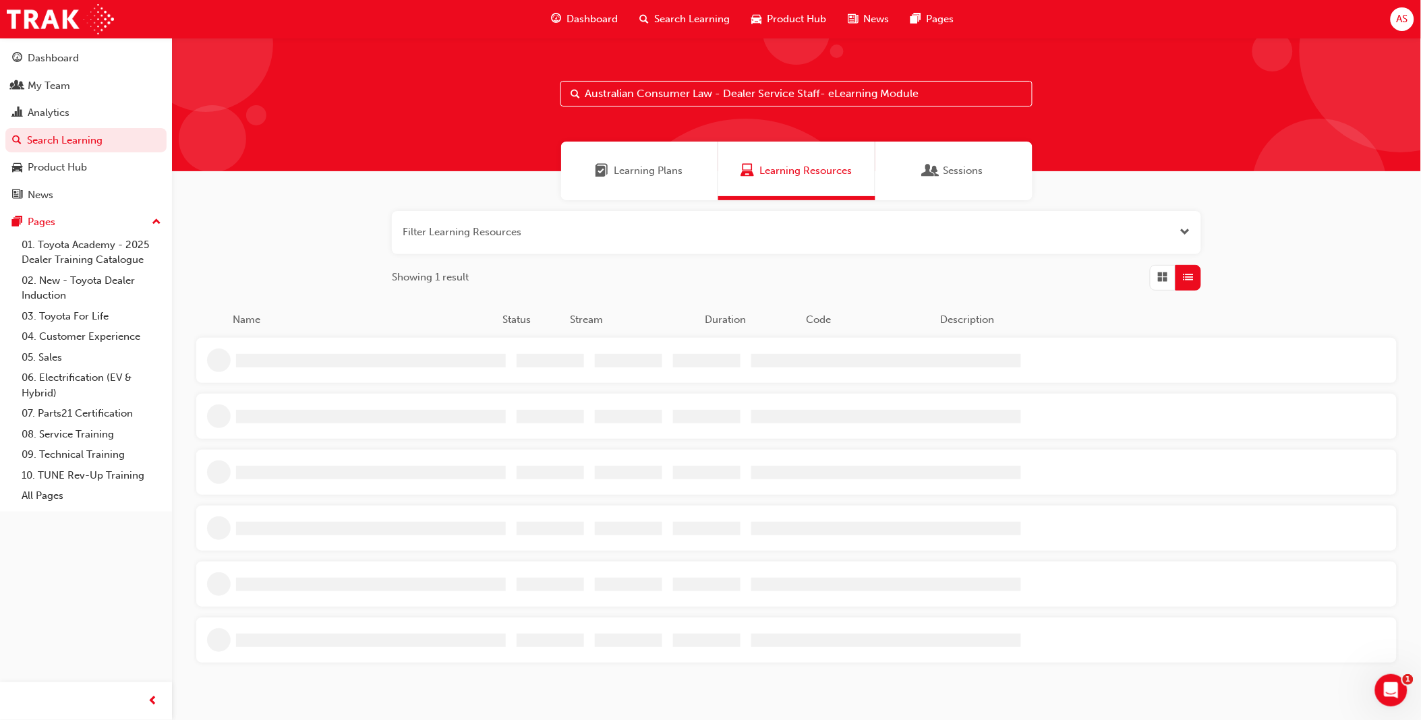
click at [691, 88] on input "Australian Consumer Law - Dealer Service Staff- eLearning Module" at bounding box center [797, 94] width 472 height 26
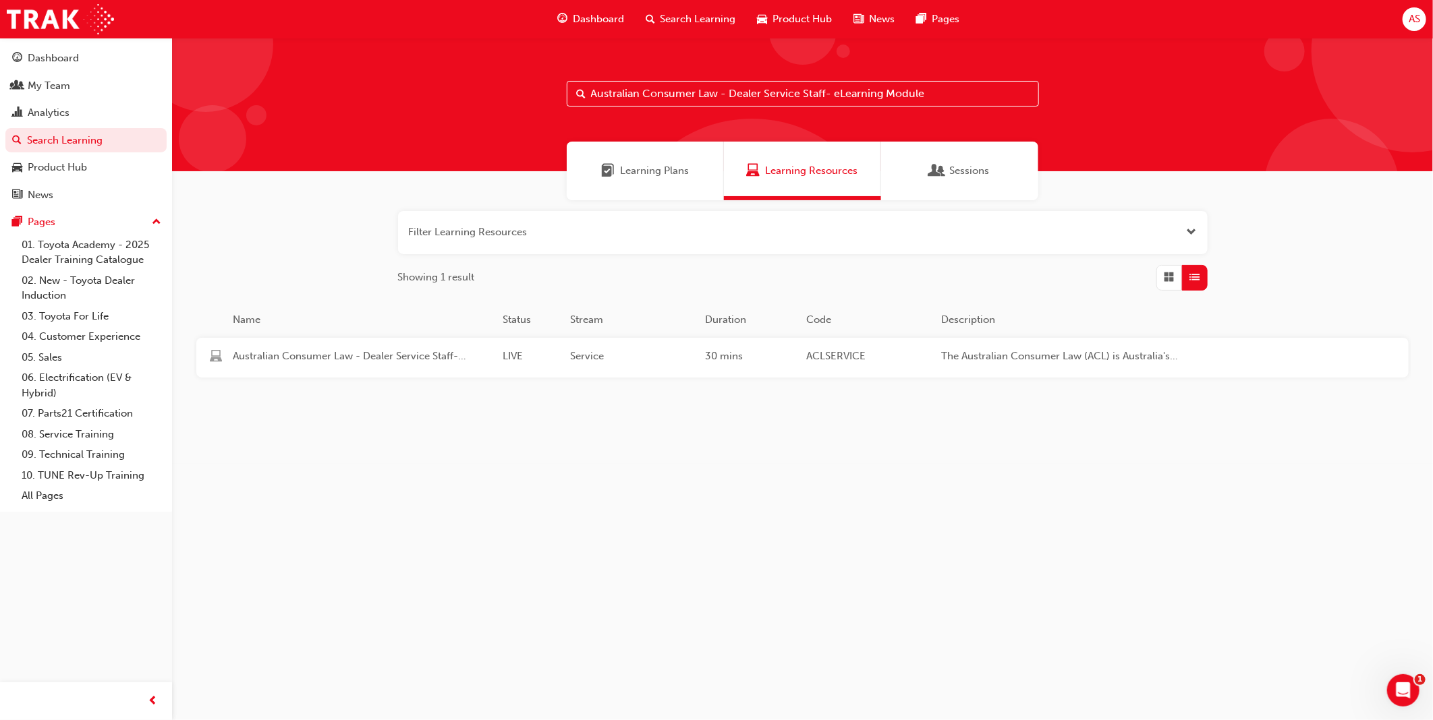
click at [754, 81] on input "Australian Consumer Law - Dealer Service Staff- eLearning Module" at bounding box center [803, 94] width 472 height 26
click at [744, 88] on input "Australian Consumer Law - Dealer Service Staff- eLearning Module" at bounding box center [803, 94] width 472 height 26
drag, startPoint x: 720, startPoint y: 96, endPoint x: 934, endPoint y: 92, distance: 213.2
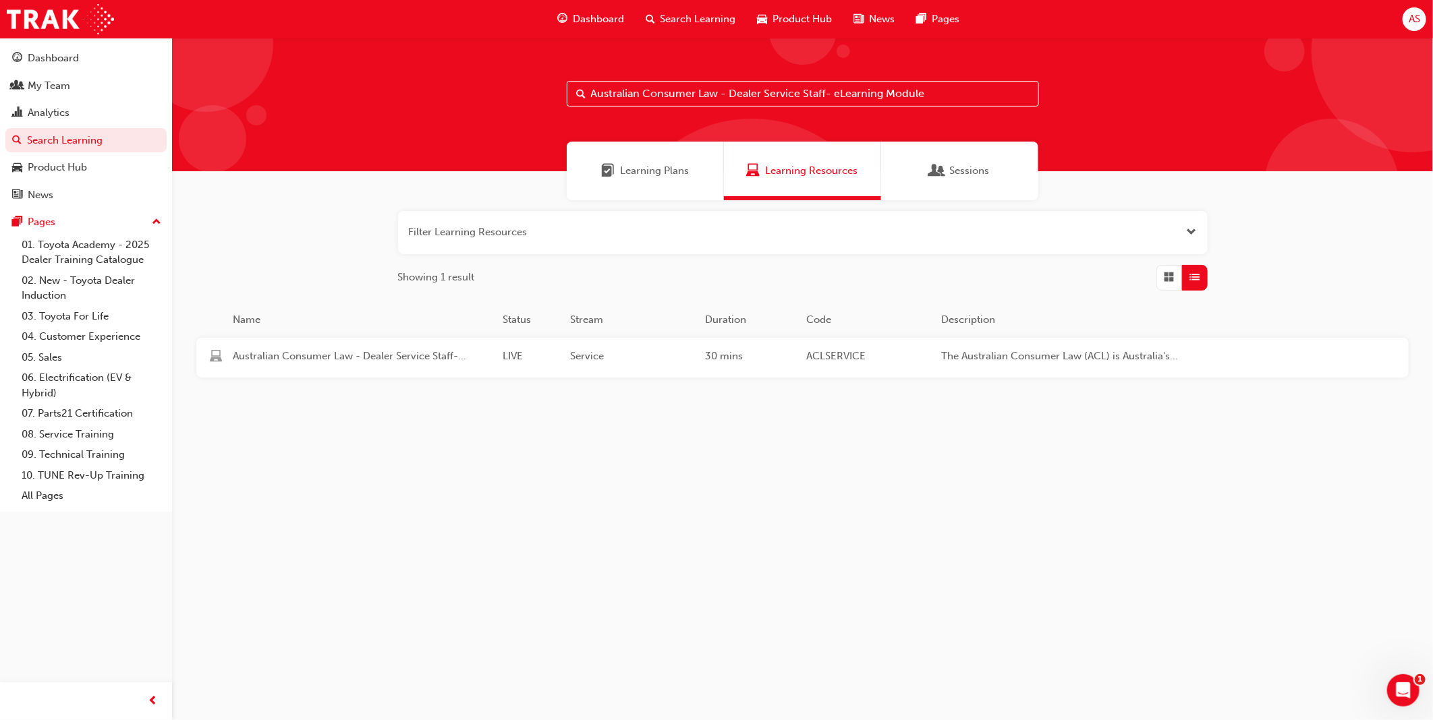
click at [932, 92] on input "Australian Consumer Law - Dealer Service Staff- eLearning Module" at bounding box center [803, 94] width 472 height 26
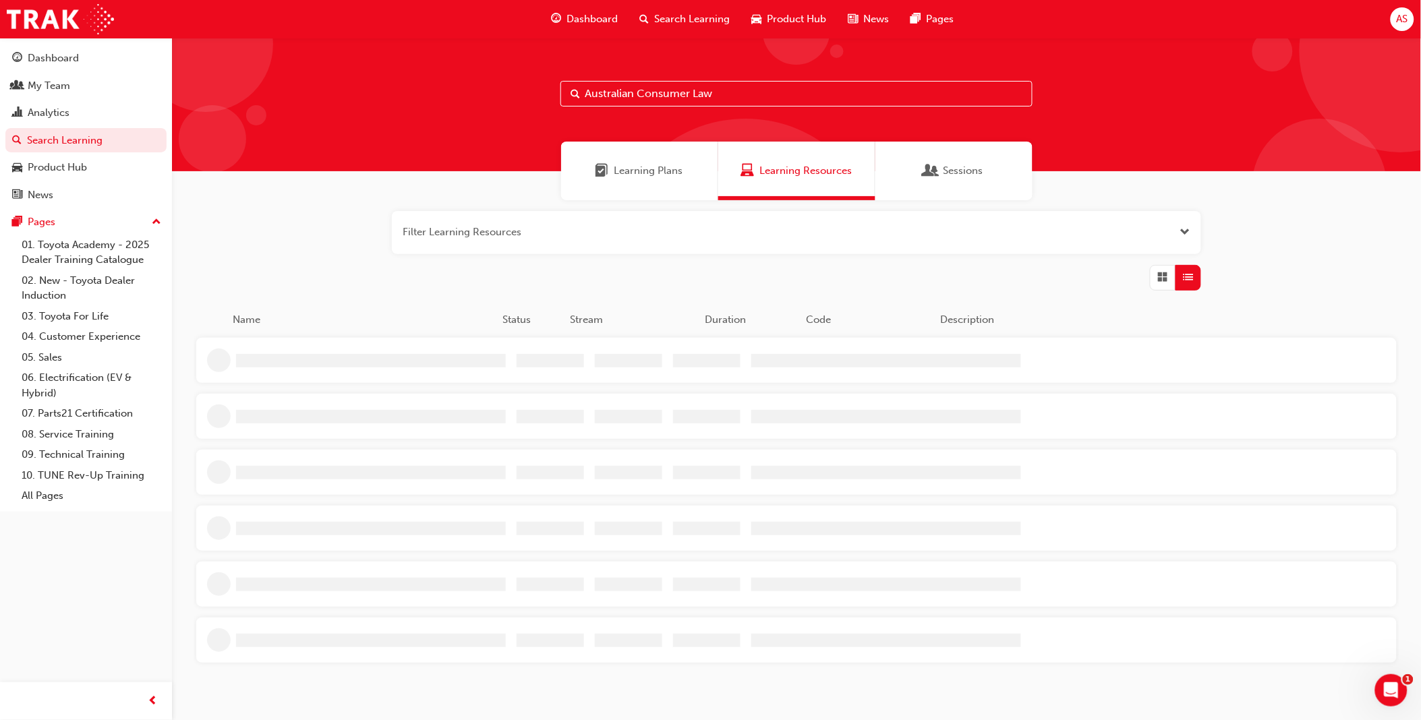
type input "Australian Consumer Law"
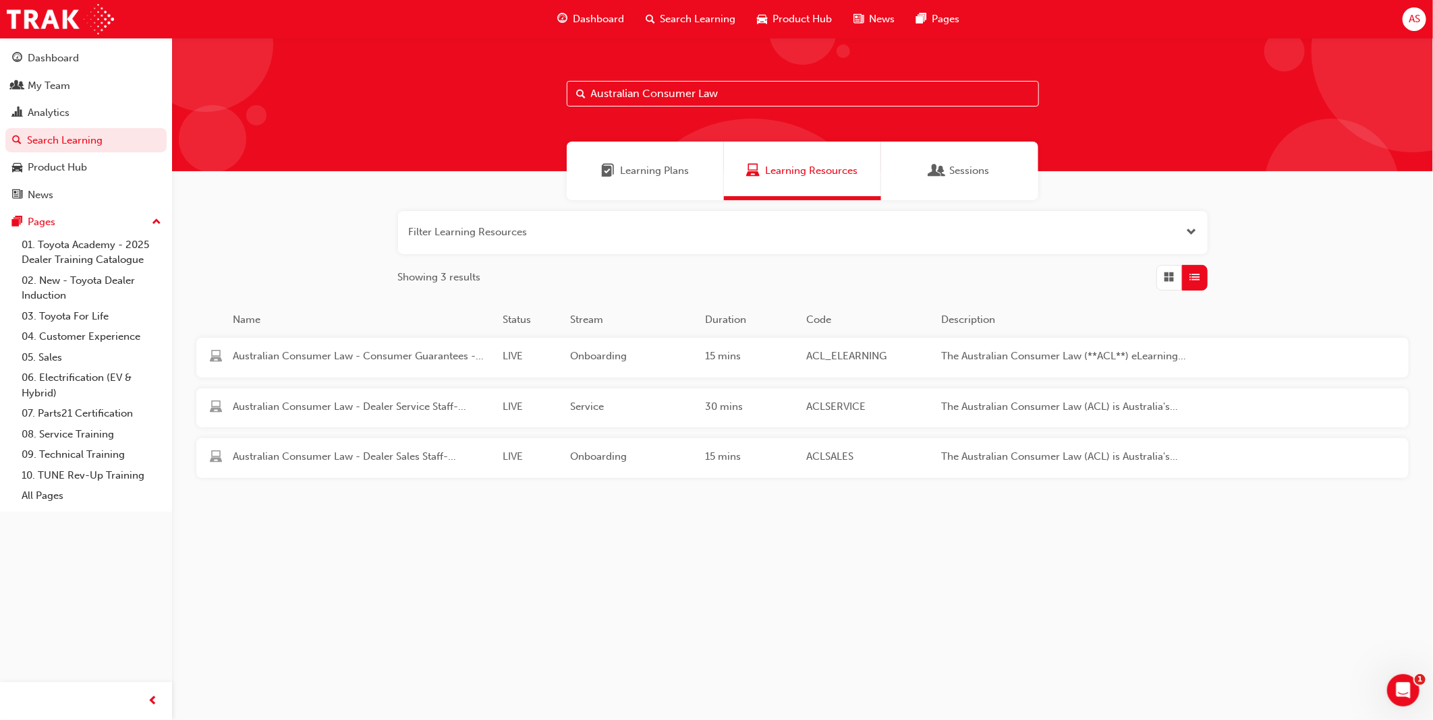
click at [420, 462] on span "Australian Consumer Law - Dealer Sales Staff-eLearning module" at bounding box center [362, 457] width 259 height 16
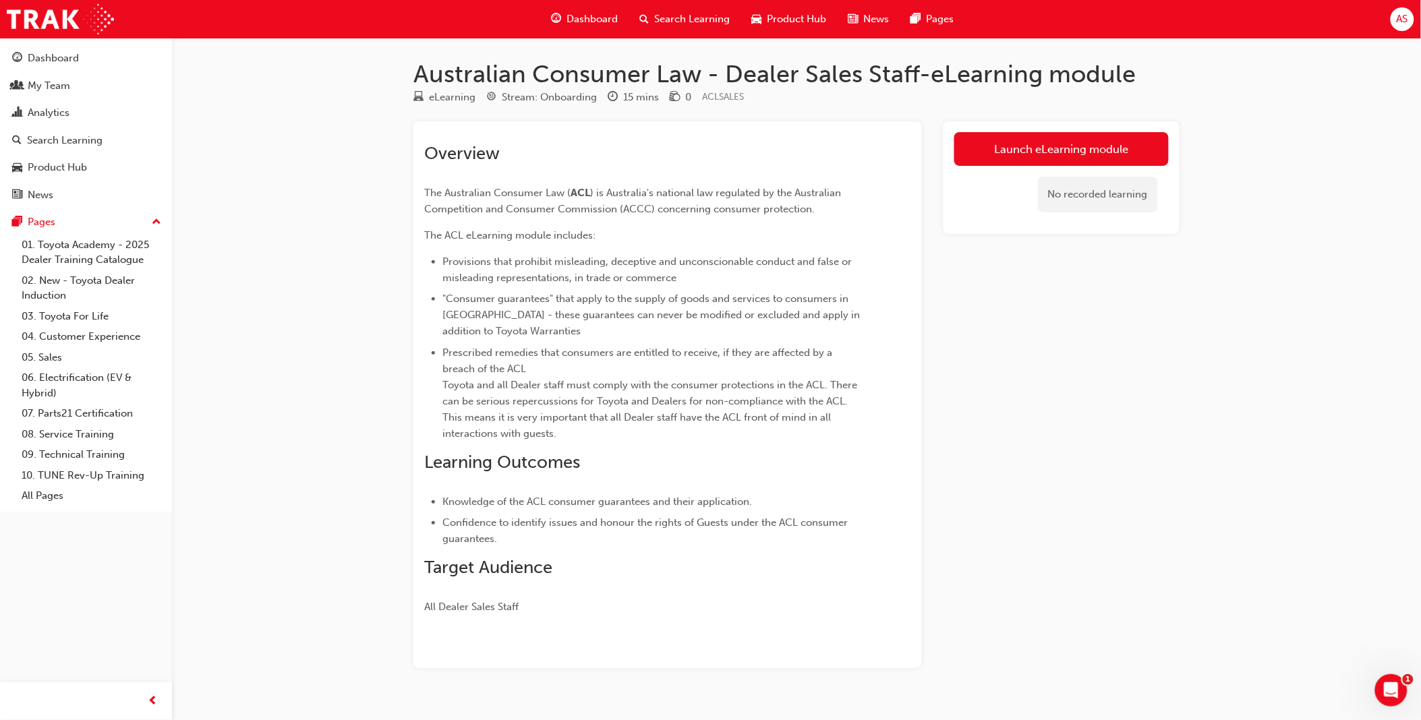
click at [668, 25] on span "Search Learning" at bounding box center [692, 19] width 76 height 16
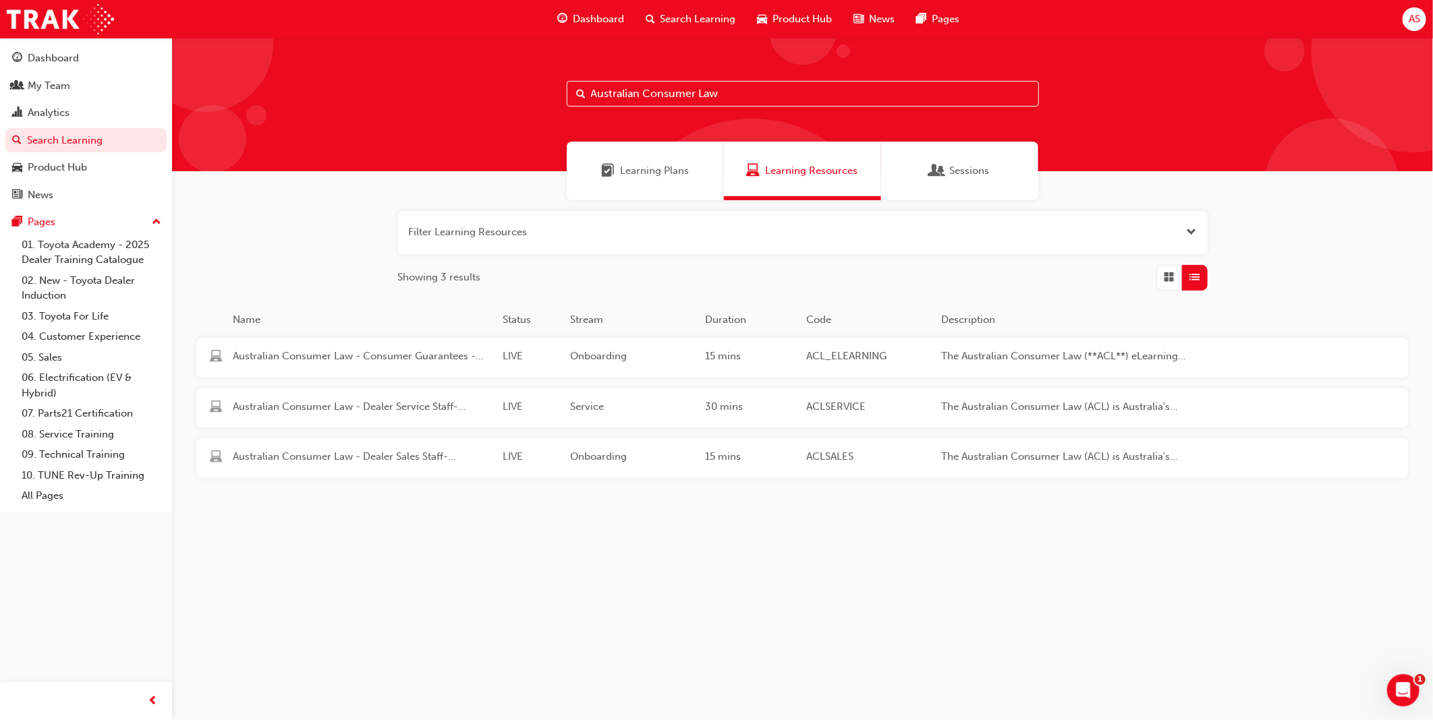
click at [709, 93] on input "Australian Consumer Law" at bounding box center [803, 94] width 472 height 26
click at [708, 93] on input "Australian Consumer Law" at bounding box center [803, 94] width 472 height 26
type input "action"
click at [409, 395] on div "Toyota For Life In Action - Virtual Classroom LIVE TFL 90 mins TFLIAVC This is …" at bounding box center [706, 409] width 1020 height 40
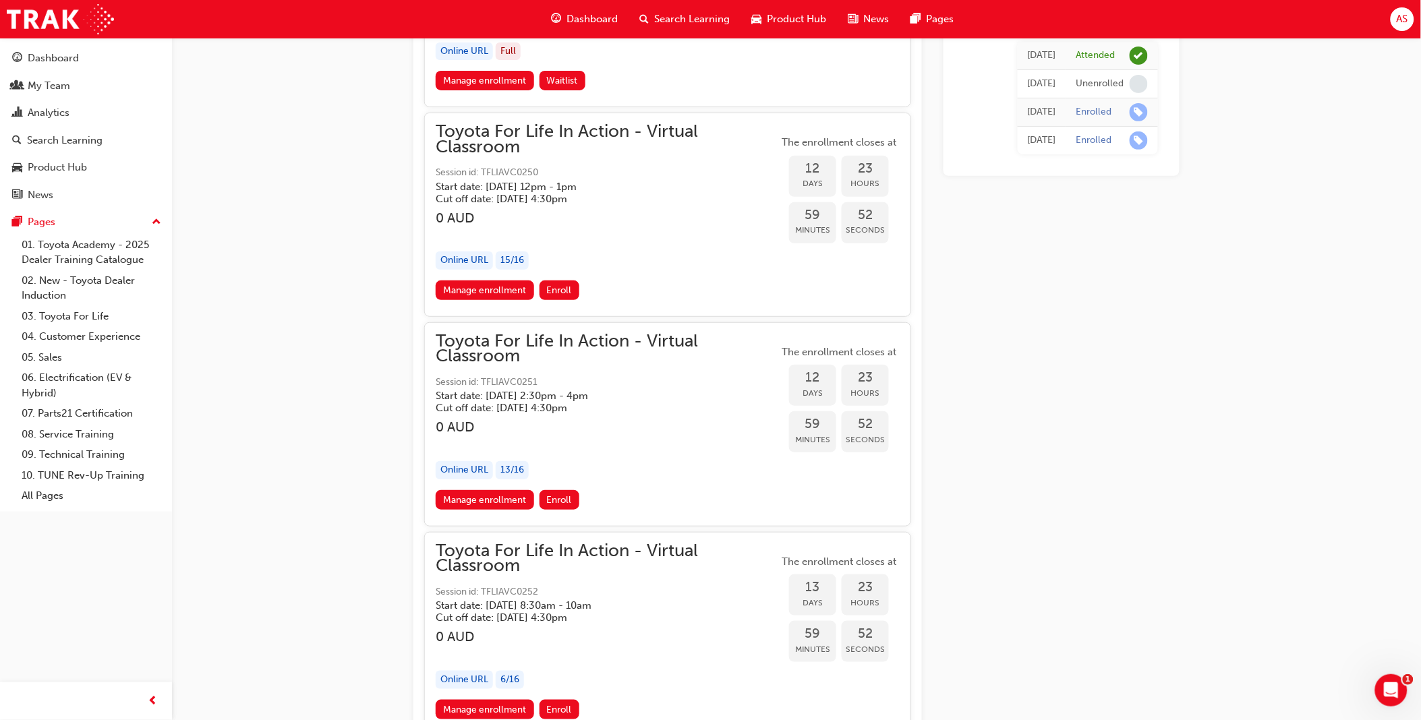
scroll to position [5624, 0]
